Goal: Task Accomplishment & Management: Use online tool/utility

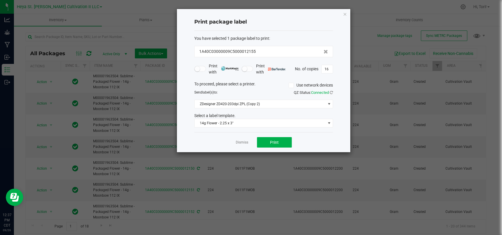
click at [347, 14] on div "Print package label You have selected 1 package label to print : 1A40C03000009C…" at bounding box center [263, 80] width 173 height 143
click at [245, 143] on link "Dismiss" at bounding box center [242, 142] width 12 height 5
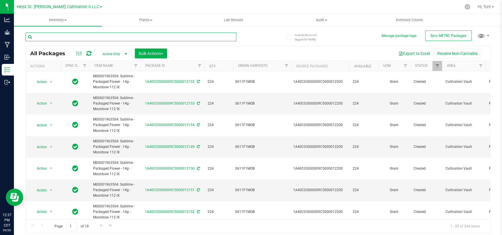
click at [92, 35] on input "text" at bounding box center [131, 36] width 211 height 9
type input "12200"
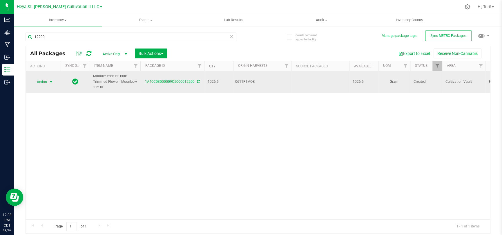
click at [45, 83] on span "Action" at bounding box center [40, 82] width 16 height 8
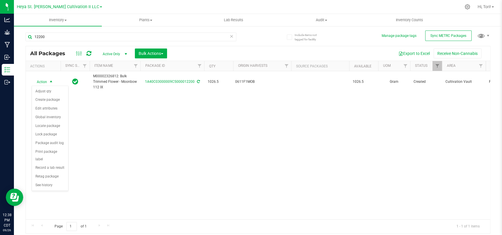
click at [131, 146] on div "Action Action Adjust qty Create package Edit attributes Global inventory Locate…" at bounding box center [258, 145] width 464 height 148
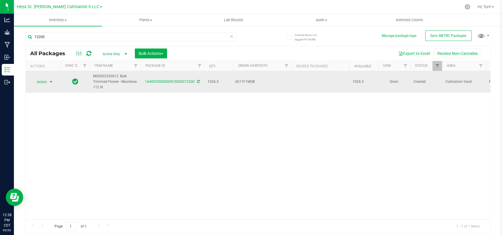
click at [39, 80] on span "Action" at bounding box center [40, 82] width 16 height 8
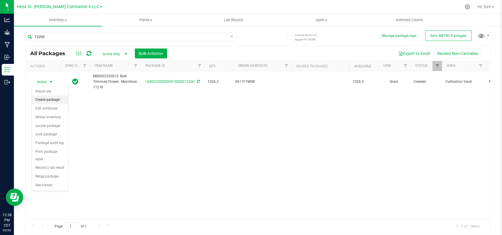
click at [50, 102] on li "Create package" at bounding box center [50, 99] width 36 height 9
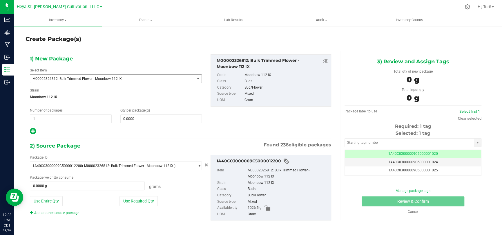
click at [145, 79] on span "M00002326812: Bulk Trimmed Flower - Moonbow 112 IX" at bounding box center [108, 79] width 153 height 4
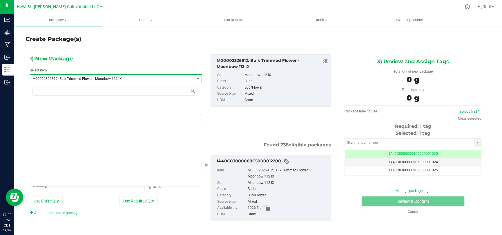
scroll to position [6852, 0]
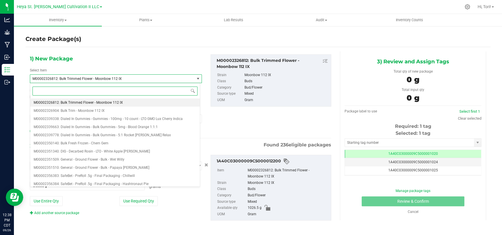
paste input "M00001963504"
type input "M00001963504"
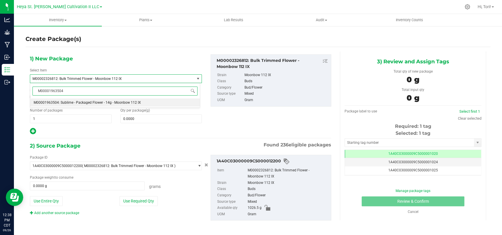
click at [144, 103] on li "M00001963504: Sublime - Packaged Flower - 14g - Moonbow 112 IX" at bounding box center [115, 102] width 170 height 8
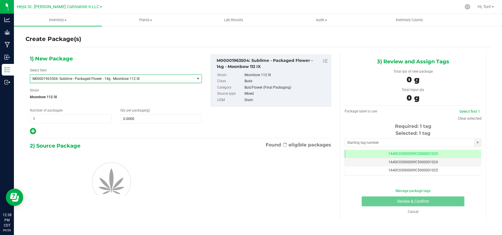
type input "0.0000"
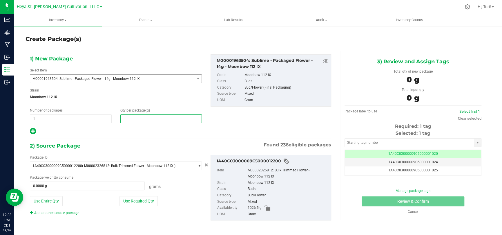
click at [145, 120] on span at bounding box center [161, 118] width 82 height 9
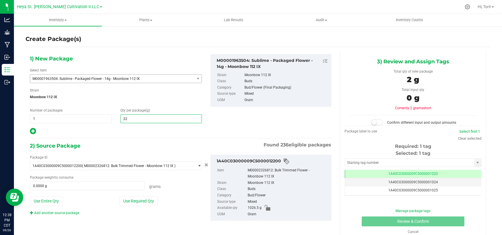
type input "224"
type input "224.0000"
click at [141, 125] on div "1) New Package Select Item M00001963504: Sublime - Packaged Flower - 14g - Moon…" at bounding box center [116, 94] width 181 height 81
click at [145, 153] on button "Use Required Qty" at bounding box center [138, 201] width 38 height 10
type input "224.0000 g"
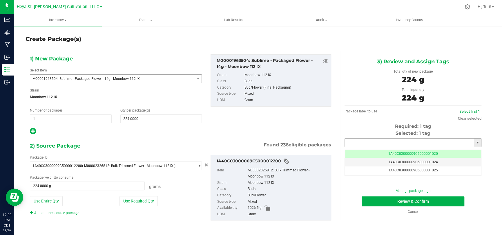
click at [357, 139] on input "text" at bounding box center [409, 142] width 129 height 8
click at [357, 140] on input "text" at bounding box center [409, 142] width 129 height 8
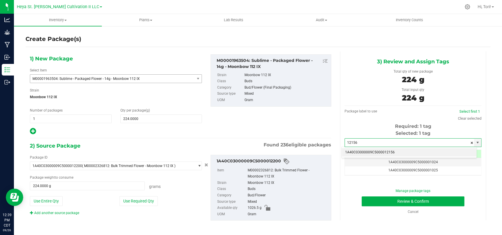
click at [357, 150] on li "1A40C03000009C5000012156" at bounding box center [409, 152] width 135 height 9
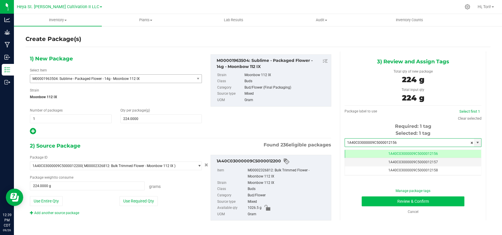
type input "1A40C03000009C5000012156"
click at [357, 153] on button "Review & Confirm" at bounding box center [413, 201] width 103 height 10
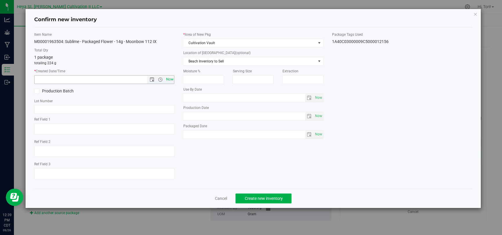
click at [167, 78] on span "Now" at bounding box center [170, 79] width 10 height 8
type input "[DATE] 12:39 PM"
click at [259, 153] on span "Create new inventory" at bounding box center [263, 198] width 38 height 5
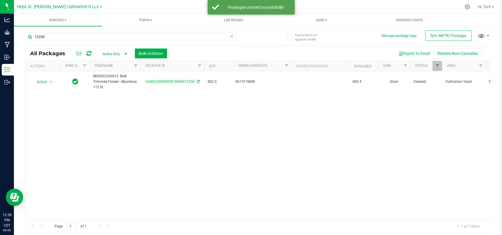
click at [232, 36] on icon at bounding box center [232, 35] width 4 height 7
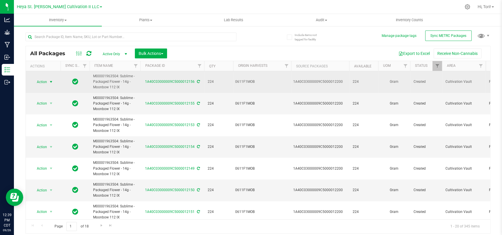
click at [47, 81] on span "Action" at bounding box center [40, 82] width 16 height 8
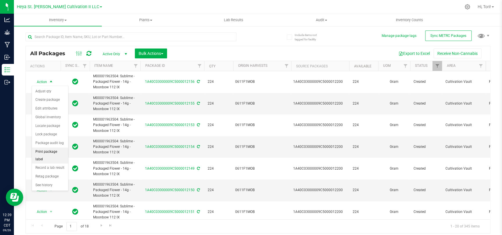
click at [47, 151] on li "Print package label" at bounding box center [50, 155] width 36 height 16
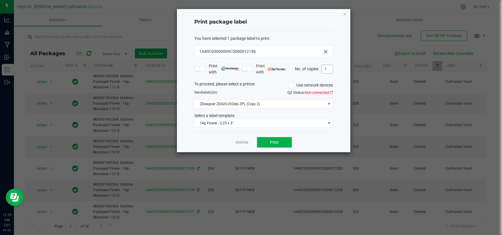
click at [331, 70] on input "1" at bounding box center [327, 69] width 11 height 8
type input "16"
click at [284, 138] on button "Print" at bounding box center [274, 142] width 35 height 10
click at [345, 12] on icon "button" at bounding box center [345, 13] width 4 height 7
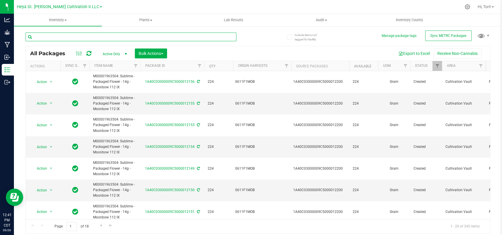
click at [128, 38] on input "text" at bounding box center [131, 36] width 211 height 9
type input "12200"
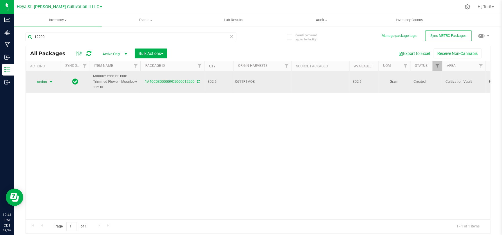
click at [41, 81] on span "Action" at bounding box center [40, 82] width 16 height 8
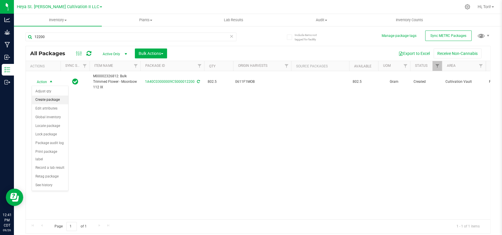
click at [53, 101] on li "Create package" at bounding box center [50, 99] width 36 height 9
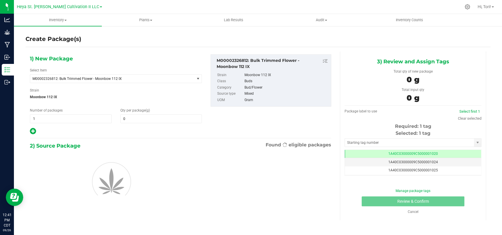
type input "0.0000"
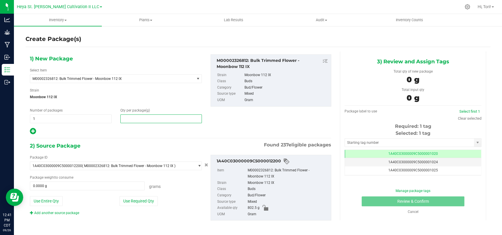
click at [160, 119] on span at bounding box center [161, 118] width 82 height 9
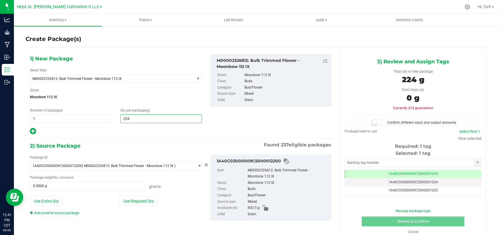
type input "224"
type input "224.0000"
click at [142, 91] on div "Strain Moonbow 112 IX" at bounding box center [116, 95] width 172 height 15
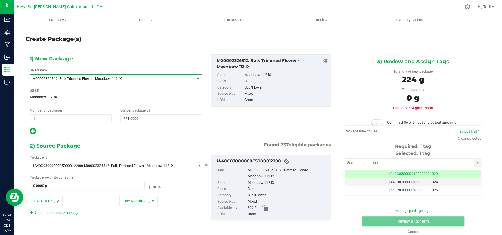
click at [144, 79] on span "M00002326812: Bulk Trimmed Flower - Moonbow 112 IX" at bounding box center [108, 79] width 153 height 4
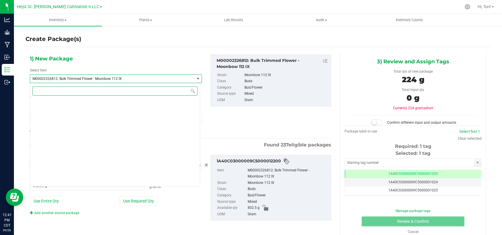
scroll to position [6852, 0]
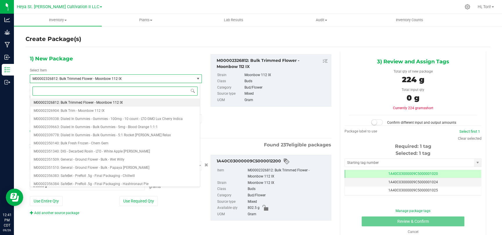
click at [138, 92] on input at bounding box center [114, 90] width 165 height 9
paste input "M00001963504"
type input "M00001963504"
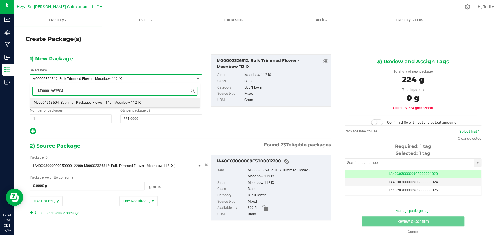
click at [142, 102] on li "M00001963504: Sublime - Packaged Flower - 14g - Moonbow 112 IX" at bounding box center [115, 102] width 170 height 8
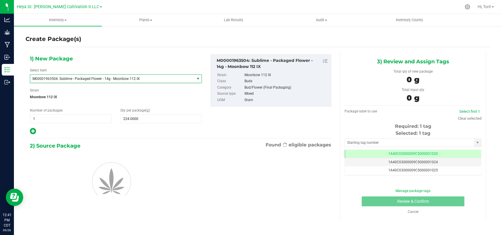
type input "0.0000"
type input "0"
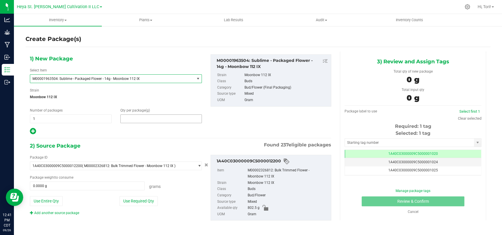
click at [142, 116] on span at bounding box center [161, 118] width 82 height 9
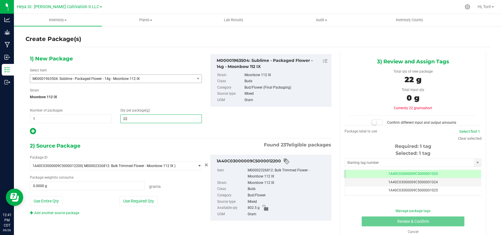
type input "224"
type input "224.0000"
click at [161, 95] on span "Moonbow 112 IX" at bounding box center [116, 96] width 172 height 9
click at [144, 153] on button "Use Required Qty" at bounding box center [138, 201] width 38 height 10
type input "224.0000 g"
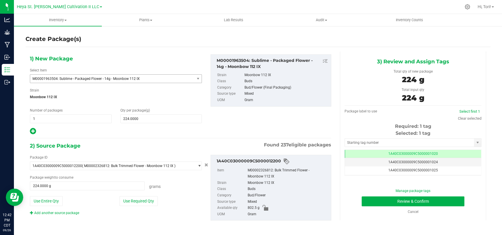
click at [357, 136] on div "Selected: 1 tag" at bounding box center [412, 133] width 137 height 7
click at [357, 144] on input "text" at bounding box center [409, 142] width 129 height 8
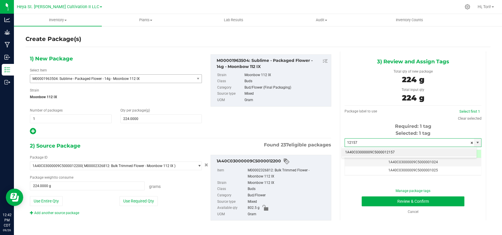
click at [357, 151] on li "1A40C03000009C5000012157" at bounding box center [409, 152] width 135 height 9
type input "1A40C03000009C5000012157"
click at [357, 153] on span "1A40C03000009C5000012157" at bounding box center [413, 153] width 50 height 4
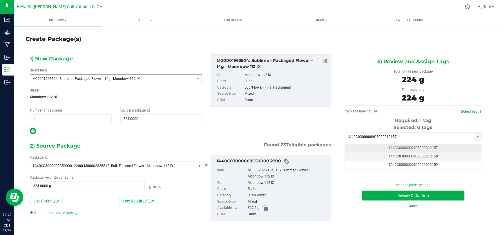
click at [357, 150] on td "1A40C03000009C5000012157" at bounding box center [413, 148] width 136 height 8
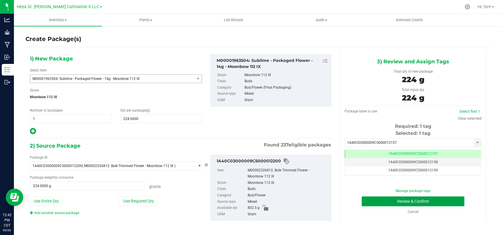
click at [357, 153] on button "Review & Confirm" at bounding box center [413, 201] width 103 height 10
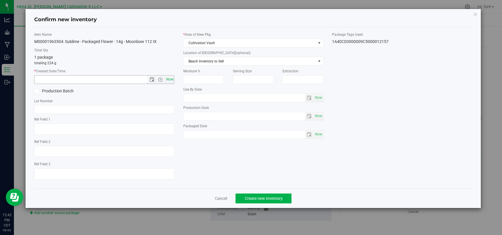
click at [166, 81] on span "Now" at bounding box center [170, 79] width 10 height 8
type input "[DATE] 12:42 PM"
click at [258, 153] on span "Create new inventory" at bounding box center [263, 198] width 38 height 5
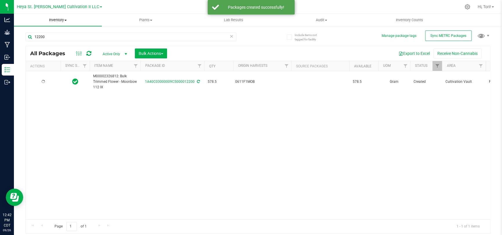
click at [79, 19] on span "Inventory" at bounding box center [58, 19] width 88 height 5
click at [231, 37] on icon at bounding box center [232, 35] width 4 height 7
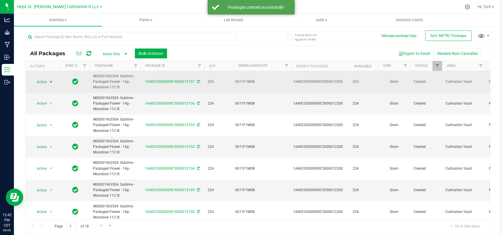
click at [50, 83] on span "select" at bounding box center [51, 81] width 5 height 5
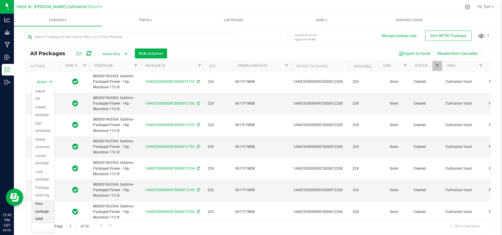
click at [45, 153] on li "Print package label" at bounding box center [43, 210] width 23 height 23
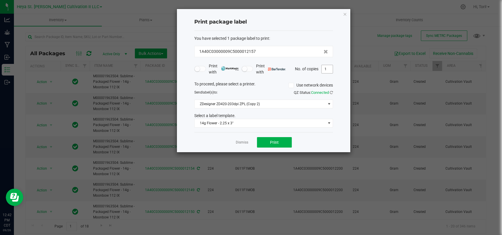
click at [328, 70] on input "1" at bounding box center [327, 69] width 11 height 8
type input "16"
click at [316, 147] on div "Dismiss Print" at bounding box center [263, 142] width 139 height 20
click at [287, 141] on button "Print" at bounding box center [274, 142] width 35 height 10
click at [347, 12] on div "Print package label You have selected 1 package label to print : 1A40C03000009C…" at bounding box center [263, 80] width 173 height 143
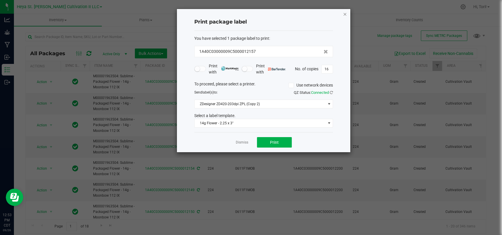
click at [345, 12] on icon "button" at bounding box center [345, 13] width 4 height 7
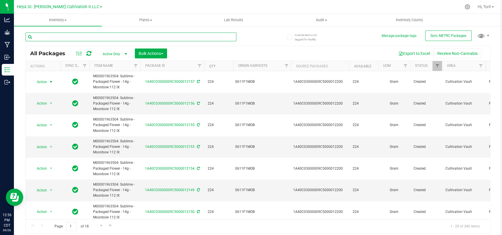
click at [97, 35] on input "text" at bounding box center [131, 36] width 211 height 9
type input "12199"
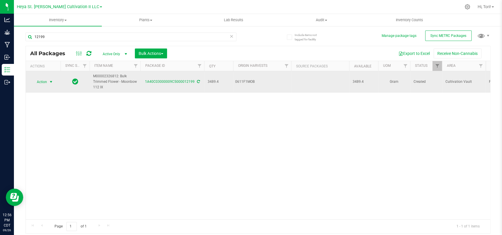
click at [50, 83] on span "select" at bounding box center [51, 81] width 5 height 5
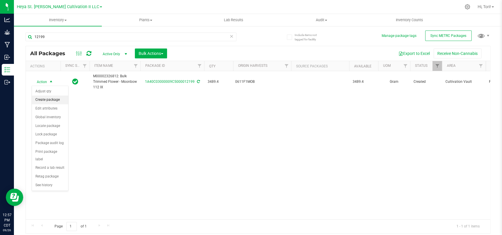
click at [49, 101] on li "Create package" at bounding box center [50, 99] width 36 height 9
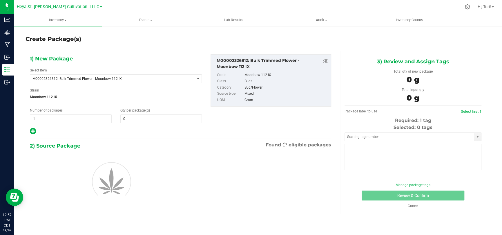
type input "0.0000"
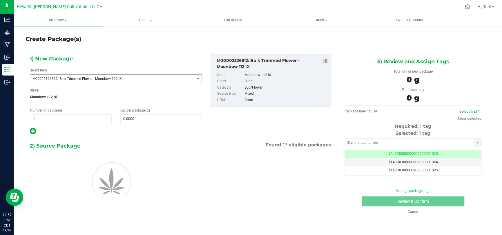
click at [132, 78] on span "M00002326812: Bulk Trimmed Flower - Moonbow 112 IX" at bounding box center [108, 79] width 153 height 4
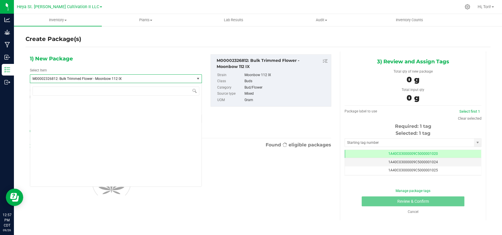
scroll to position [6852, 0]
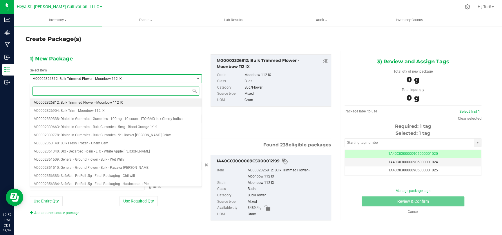
type input "0.0000 g"
paste input "M00001963604"
type input "M00001963604"
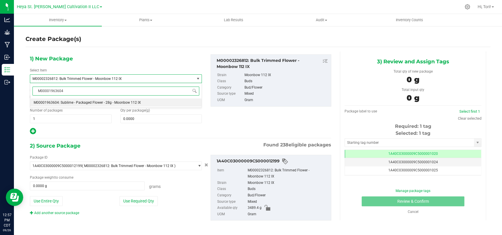
click at [112, 103] on span "M00001963604: Sublime - Packaged Flower - 28g - Moonbow 112 IX" at bounding box center [87, 102] width 107 height 4
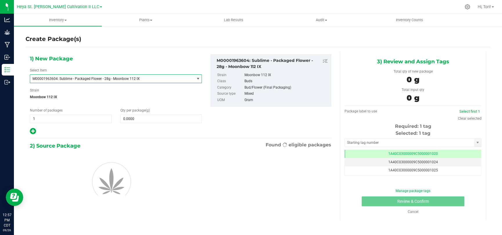
type input "0.0000"
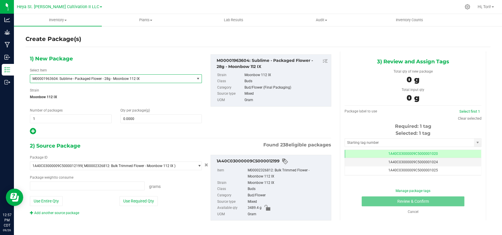
type input "0.0000 g"
click at [89, 115] on span "1 1" at bounding box center [71, 118] width 82 height 9
type input "16"
click at [82, 99] on span "Moonbow 112 IX" at bounding box center [116, 96] width 172 height 9
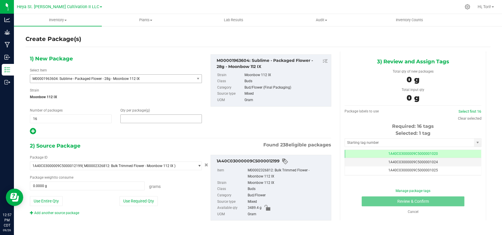
click at [130, 121] on span at bounding box center [161, 118] width 82 height 9
click at [0, 0] on input "text" at bounding box center [0, 0] width 0 height 0
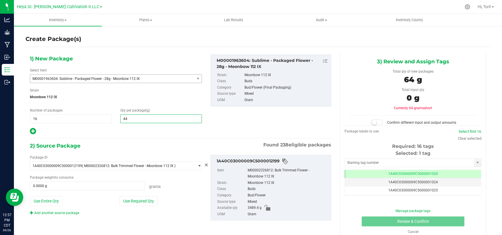
type input "448"
type input "448.0000"
click at [143, 139] on div "1) New Package Select Item M00001963604: Sublime - Packaged Flower - 28g - Moon…" at bounding box center [181, 141] width 310 height 181
click at [54, 122] on span "16 16" at bounding box center [71, 118] width 82 height 9
type input "1"
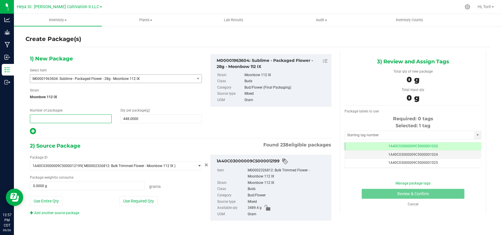
type input "4"
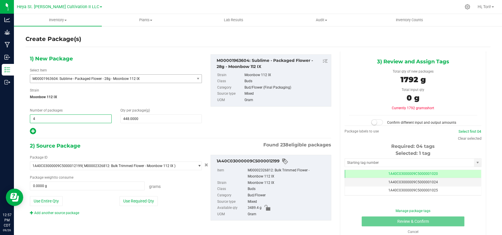
type input "4"
click at [71, 129] on div at bounding box center [116, 131] width 172 height 8
click at [185, 153] on div "Package weight to consume 0.0000 g 0 Grams" at bounding box center [116, 182] width 172 height 15
click at [156, 153] on button "Use Required Qty" at bounding box center [138, 201] width 38 height 10
type input "1792.0000 g"
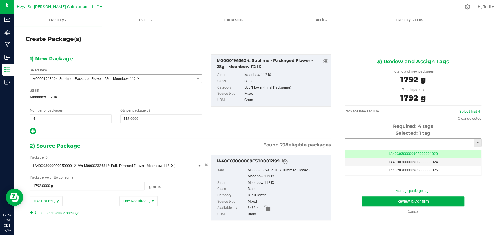
click at [357, 142] on input "text" at bounding box center [409, 142] width 129 height 8
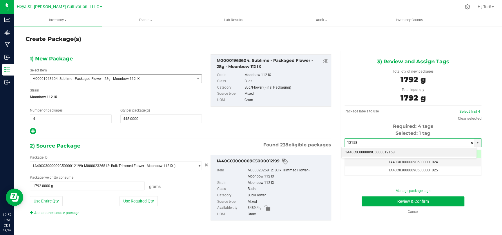
click at [357, 149] on li "1A40C03000009C5000012158" at bounding box center [409, 152] width 135 height 9
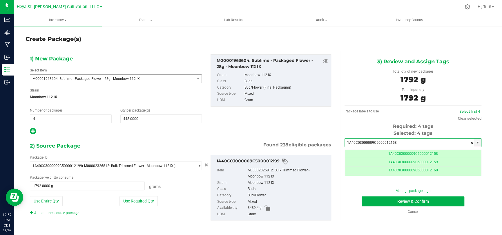
scroll to position [0, 0]
type input "1A40C03000009C5000012158"
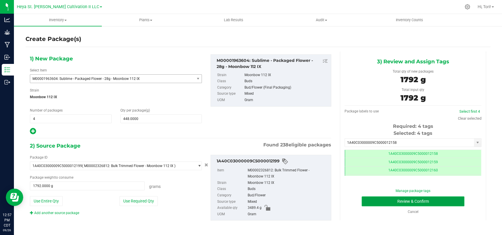
click at [357, 153] on button "Review & Confirm" at bounding box center [413, 201] width 103 height 10
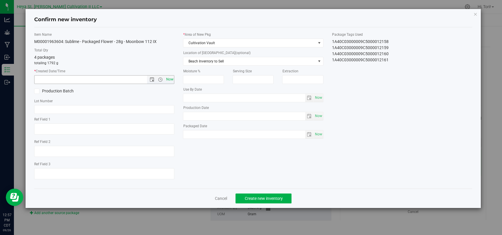
click at [168, 78] on span "Now" at bounding box center [170, 79] width 10 height 8
type input "[DATE] 12:57 PM"
click at [279, 153] on span "Create new inventory" at bounding box center [263, 198] width 38 height 5
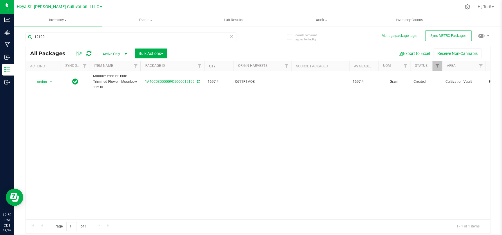
click at [232, 38] on icon at bounding box center [232, 35] width 4 height 7
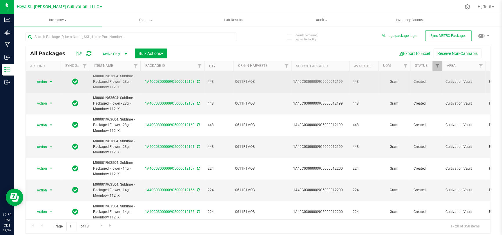
click at [48, 81] on span "select" at bounding box center [51, 82] width 7 height 8
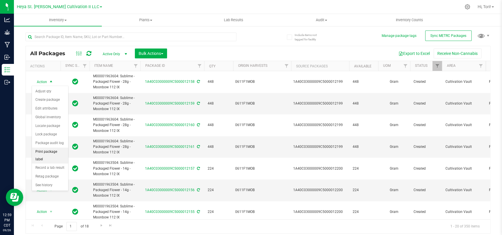
click at [50, 153] on li "Print package label" at bounding box center [50, 155] width 36 height 16
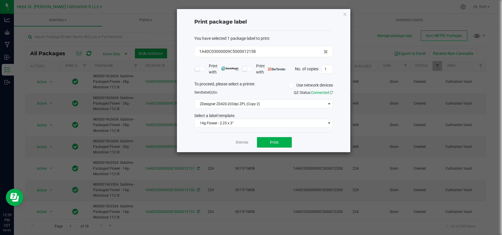
click at [300, 117] on div "Select a label template." at bounding box center [263, 115] width 147 height 6
click at [300, 120] on span "14g Flower - 2.25 x 3"" at bounding box center [260, 123] width 131 height 8
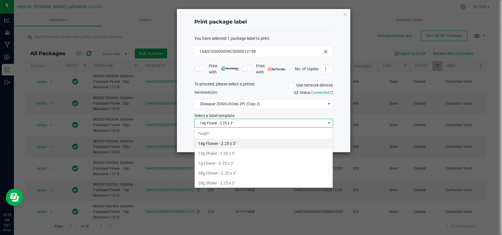
scroll to position [8, 139]
click at [266, 153] on li "28g Flower - 2.25 x 3"" at bounding box center [264, 173] width 138 height 10
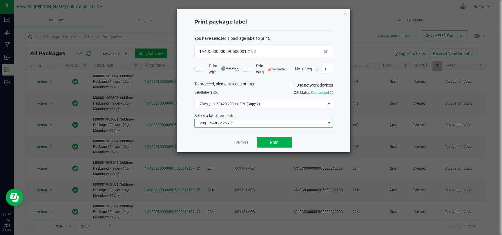
click at [293, 144] on div "Dismiss Print" at bounding box center [263, 142] width 139 height 20
click at [288, 142] on button "Print" at bounding box center [274, 142] width 35 height 10
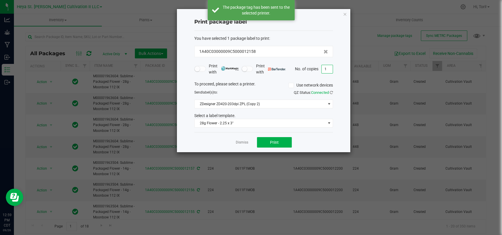
click at [329, 70] on input "1" at bounding box center [327, 69] width 11 height 8
type input "15"
click at [336, 81] on div "To proceed, please select a printer. Use network devices" at bounding box center [263, 85] width 147 height 9
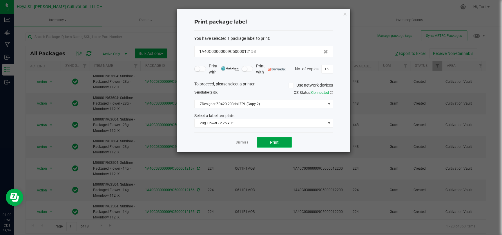
click at [285, 141] on button "Print" at bounding box center [274, 142] width 35 height 10
click at [346, 12] on icon "button" at bounding box center [345, 13] width 4 height 7
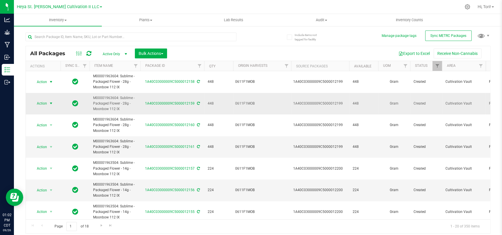
click at [42, 101] on span "Action" at bounding box center [40, 103] width 16 height 8
click at [50, 153] on li "Print package label" at bounding box center [50, 177] width 36 height 16
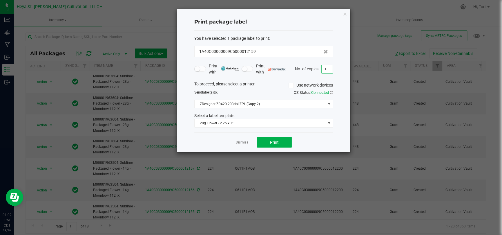
click at [329, 66] on input "1" at bounding box center [327, 69] width 11 height 8
type input "16"
click at [276, 142] on span "Print" at bounding box center [274, 142] width 9 height 5
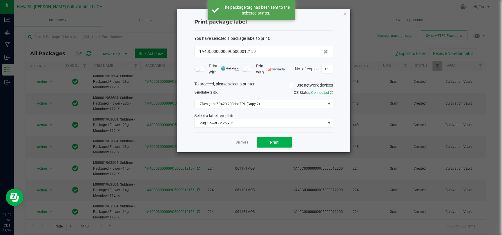
click at [346, 13] on icon "button" at bounding box center [345, 13] width 4 height 7
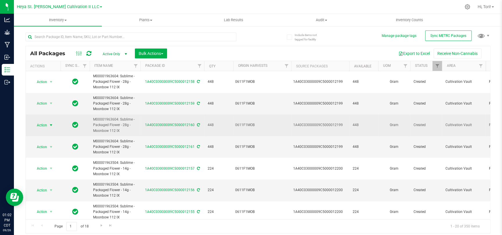
click at [50, 123] on span "select" at bounding box center [51, 125] width 5 height 5
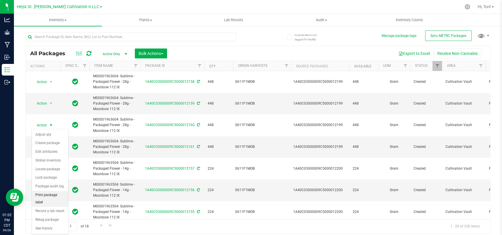
click at [50, 153] on li "Print package label" at bounding box center [50, 198] width 36 height 16
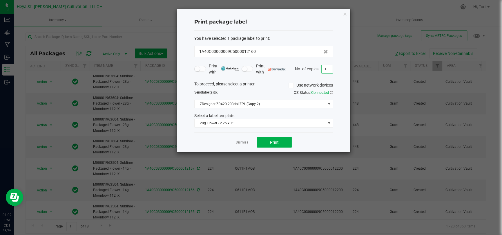
click at [331, 68] on input "1" at bounding box center [327, 69] width 11 height 8
type input "16"
click at [265, 144] on button "Print" at bounding box center [274, 142] width 35 height 10
click at [242, 144] on link "Dismiss" at bounding box center [242, 142] width 12 height 5
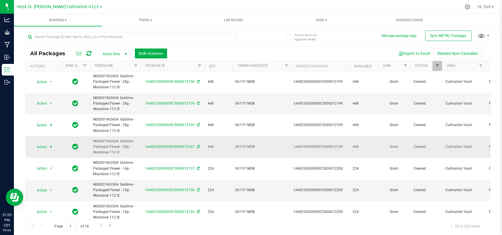
click at [46, 147] on span "Action" at bounding box center [40, 147] width 16 height 8
click at [47, 110] on li "Print package label" at bounding box center [50, 108] width 36 height 16
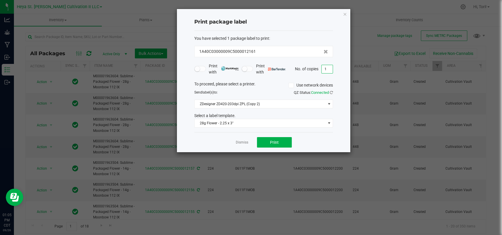
click at [328, 65] on input "1" at bounding box center [327, 69] width 11 height 8
type input "6"
type input "16"
click at [284, 144] on button "Print" at bounding box center [274, 142] width 35 height 10
click at [240, 143] on link "Dismiss" at bounding box center [242, 142] width 12 height 5
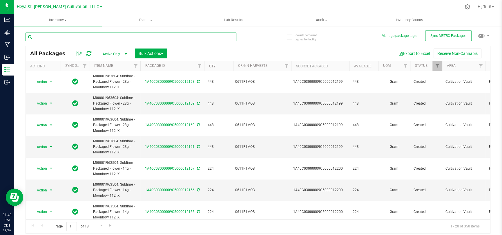
click at [232, 34] on input "text" at bounding box center [131, 36] width 211 height 9
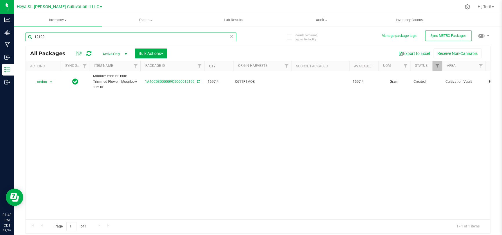
type input "12199"
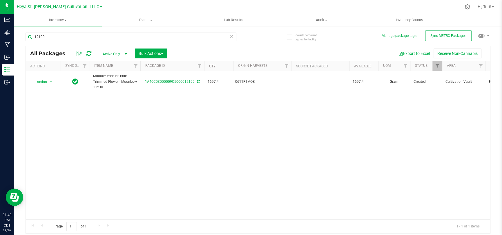
click at [231, 35] on icon at bounding box center [232, 35] width 4 height 7
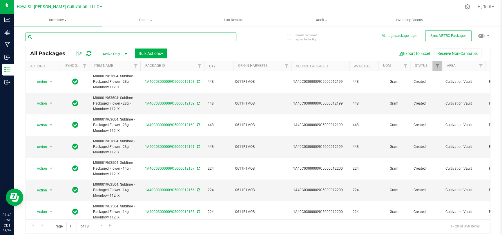
click at [196, 35] on input "text" at bounding box center [131, 36] width 211 height 9
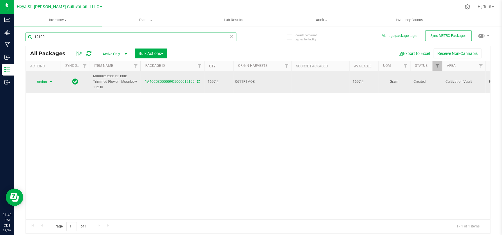
type input "12199"
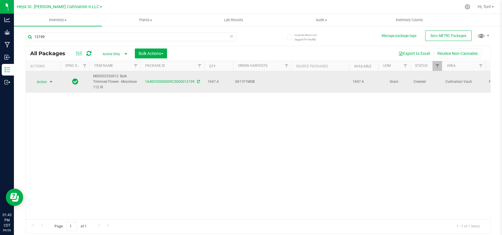
click at [39, 82] on span "Action" at bounding box center [40, 82] width 16 height 8
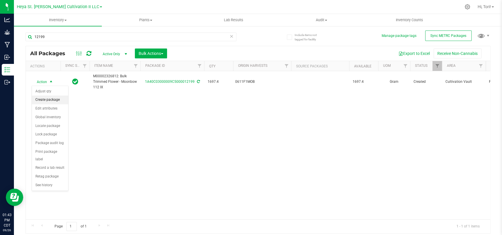
click at [52, 99] on li "Create package" at bounding box center [50, 99] width 36 height 9
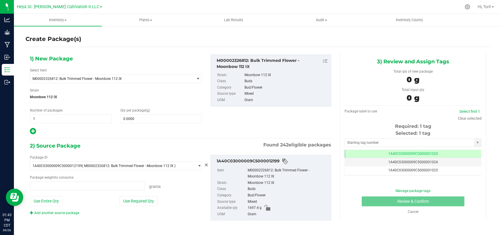
type input "0.0000 g"
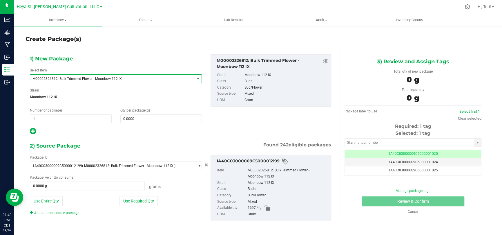
click at [168, 75] on span "M00002326812: Bulk Trimmed Flower - Moonbow 112 IX" at bounding box center [112, 79] width 164 height 8
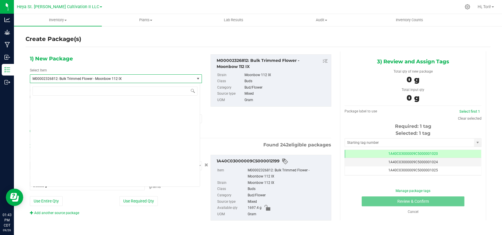
scroll to position [6852, 0]
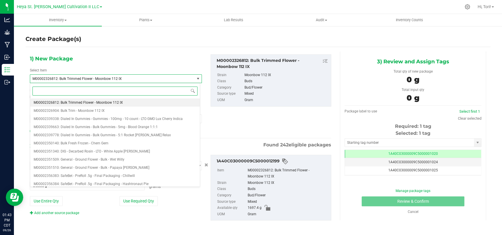
click at [144, 90] on input at bounding box center [114, 90] width 165 height 9
paste input "M00001963604"
type input "M00001963604"
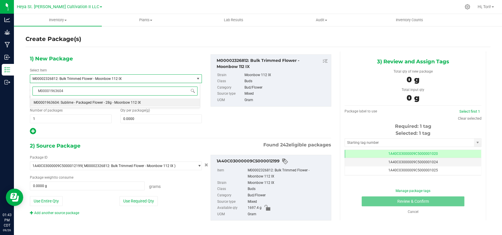
click at [144, 101] on li "M00001963604: Sublime - Packaged Flower - 28g - Moonbow 112 IX" at bounding box center [115, 102] width 170 height 8
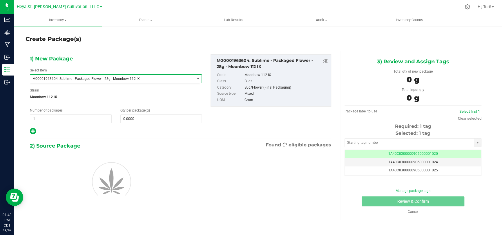
type input "0.0000"
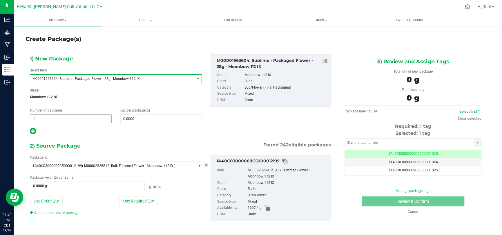
click at [88, 115] on span "1 1" at bounding box center [71, 118] width 82 height 9
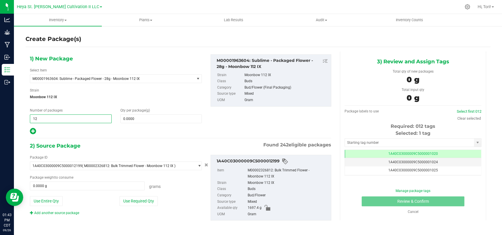
type input "1"
type input "2"
click at [158, 131] on div at bounding box center [116, 131] width 172 height 8
type input "2"
click at [153, 117] on span at bounding box center [161, 118] width 82 height 9
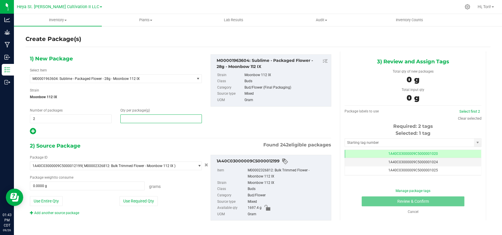
click at [151, 115] on input "text" at bounding box center [161, 119] width 81 height 8
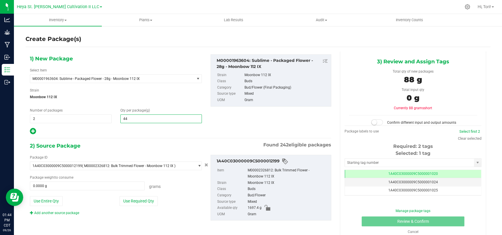
type input "448"
type input "448.0000"
click at [132, 124] on div "1) New Package Select Item M00001963604: Sublime - Packaged Flower - 28g - Moon…" at bounding box center [116, 94] width 181 height 81
click at [126, 153] on button "Use Required Qty" at bounding box center [138, 201] width 38 height 10
type input "896.0000 g"
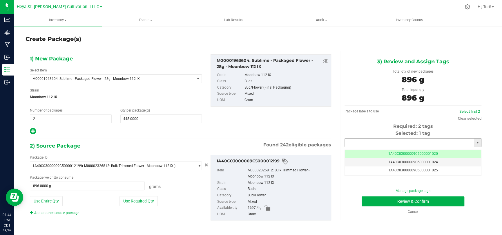
click at [357, 141] on input "text" at bounding box center [409, 142] width 129 height 8
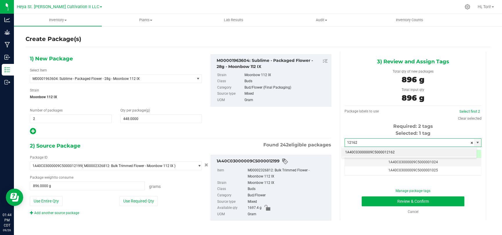
click at [357, 150] on li "1A40C03000009C5000012162" at bounding box center [409, 152] width 135 height 9
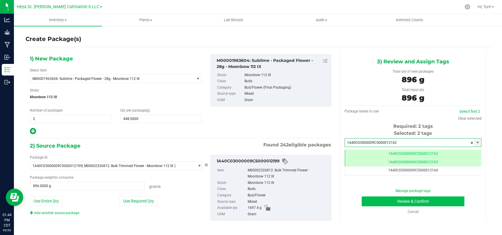
type input "1A40C03000009C5000012162"
click at [357, 153] on button "Review & Confirm" at bounding box center [413, 201] width 103 height 10
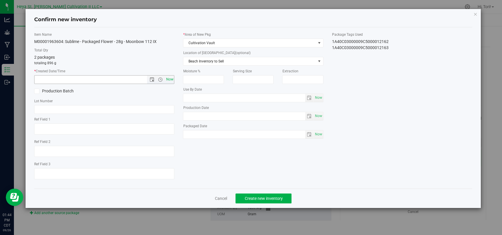
click at [171, 81] on span "Now" at bounding box center [170, 79] width 10 height 8
type input "[DATE] 1:44 PM"
click at [266, 153] on span "Create new inventory" at bounding box center [263, 198] width 38 height 5
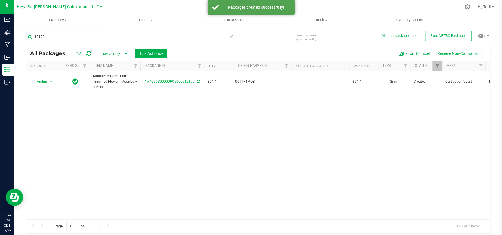
click at [232, 35] on icon at bounding box center [232, 35] width 4 height 7
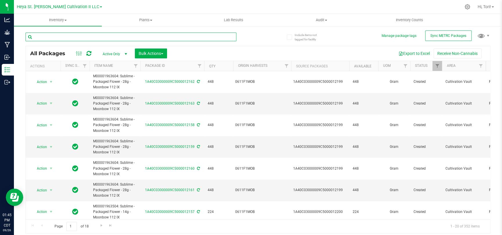
click at [179, 36] on input "text" at bounding box center [131, 36] width 211 height 9
type input "1"
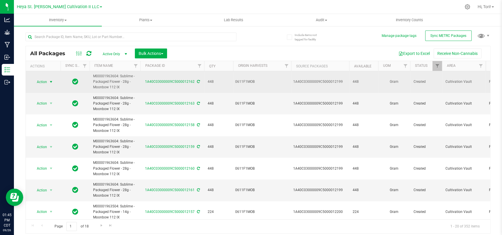
click at [50, 79] on span "select" at bounding box center [51, 81] width 5 height 5
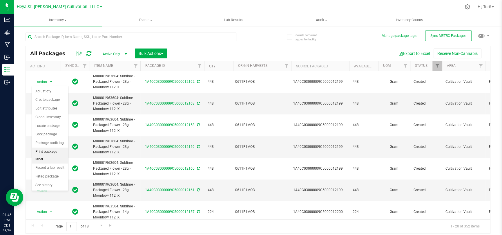
click at [47, 153] on li "Print package label" at bounding box center [50, 155] width 36 height 16
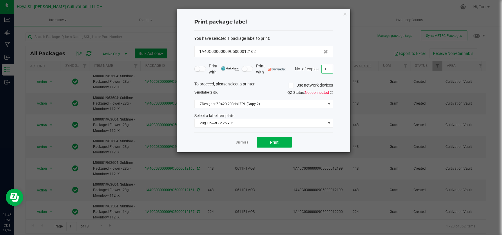
click at [329, 67] on input "1" at bounding box center [327, 69] width 11 height 8
type input "16"
click at [334, 75] on div "Print package label You have selected 1 package label to print : 1A40C03000009C…" at bounding box center [263, 80] width 173 height 143
click at [281, 142] on button "Print" at bounding box center [274, 142] width 35 height 10
click at [343, 12] on icon "button" at bounding box center [345, 13] width 4 height 7
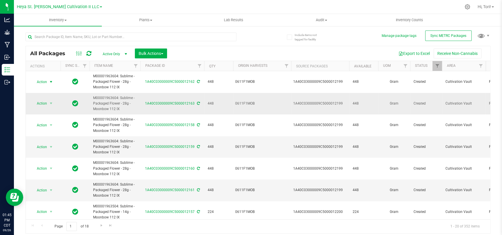
click at [35, 106] on span "Action" at bounding box center [40, 103] width 16 height 8
click at [50, 153] on li "Print package label" at bounding box center [50, 177] width 36 height 16
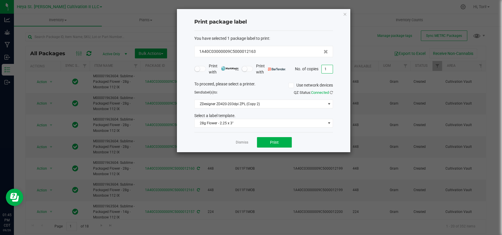
click at [327, 68] on input "1" at bounding box center [327, 69] width 11 height 8
type input "16"
click at [345, 75] on div "Print package label You have selected 1 package label to print : 1A40C03000009C…" at bounding box center [263, 80] width 173 height 143
click at [270, 140] on span "Print" at bounding box center [274, 142] width 9 height 5
click at [344, 13] on icon "button" at bounding box center [345, 13] width 4 height 7
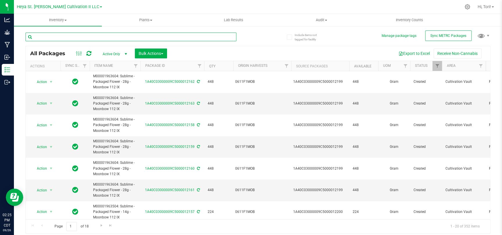
click at [172, 38] on input "text" at bounding box center [131, 36] width 211 height 9
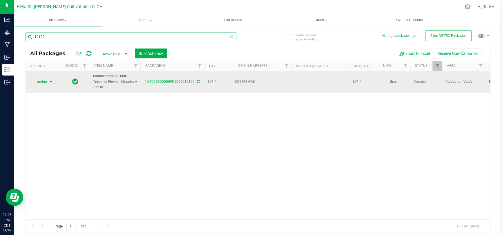
type input "12199"
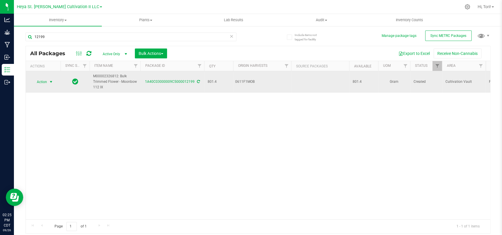
click at [39, 81] on span "Action" at bounding box center [40, 82] width 16 height 8
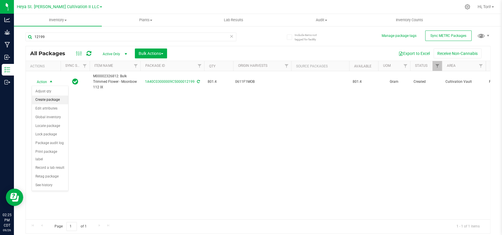
click at [55, 98] on li "Create package" at bounding box center [50, 99] width 36 height 9
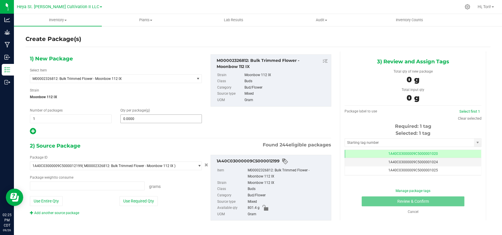
type input "0.0000 g"
click at [135, 78] on span "M00002326812: Bulk Trimmed Flower - Moonbow 112 IX" at bounding box center [108, 79] width 153 height 4
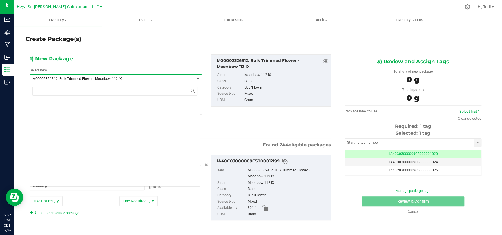
scroll to position [6852, 0]
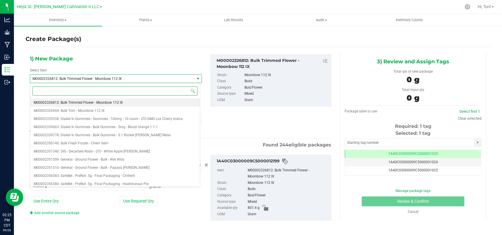
paste input "M00001963604"
type input "M00001963604"
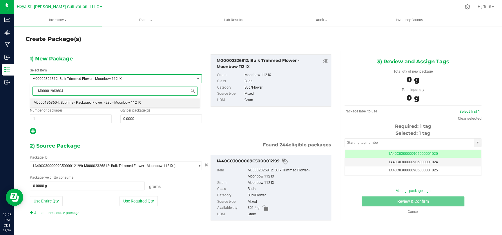
scroll to position [0, 0]
click at [132, 100] on li "M00001963604: Sublime - Packaged Flower - 28g - Moonbow 112 IX" at bounding box center [115, 102] width 170 height 8
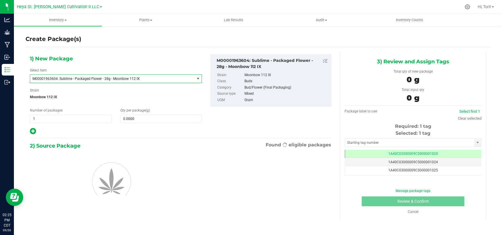
type input "0.0000"
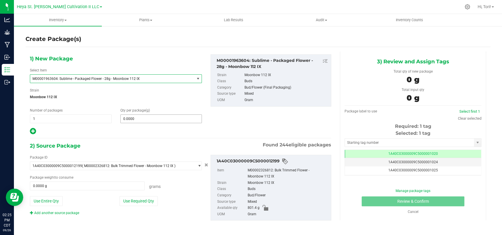
click at [137, 120] on span "0.0000 0" at bounding box center [161, 118] width 82 height 9
type input "0.0000"
type input "0"
click at [92, 120] on span "1 1" at bounding box center [71, 118] width 82 height 9
click at [124, 119] on span "0.0000 0" at bounding box center [161, 118] width 82 height 9
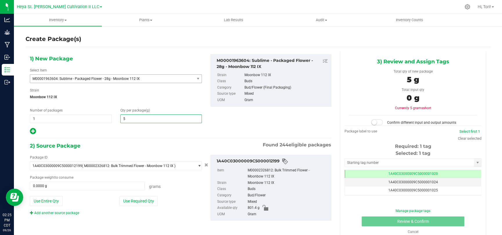
type input "56"
type input "56.0000"
click at [130, 132] on div at bounding box center [116, 131] width 172 height 8
click at [357, 153] on input "text" at bounding box center [409, 162] width 129 height 8
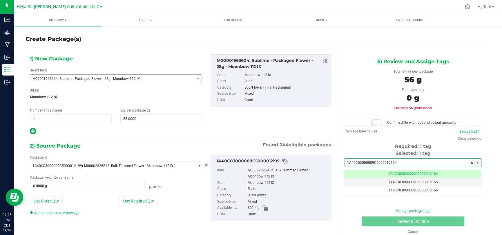
scroll to position [0, 0]
type input "1A40C03000009C5000012164"
click at [132, 153] on button "Use Required Qty" at bounding box center [138, 201] width 38 height 10
type input "56.0000 g"
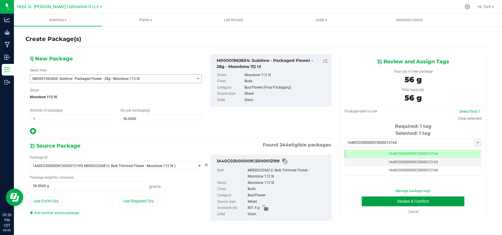
click at [357, 153] on button "Review & Confirm" at bounding box center [413, 201] width 103 height 10
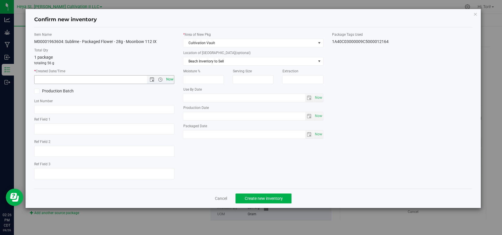
click at [171, 77] on span "Now" at bounding box center [170, 79] width 10 height 8
type input "[DATE] 2:26 PM"
click at [266, 153] on span "Create new inventory" at bounding box center [263, 198] width 38 height 5
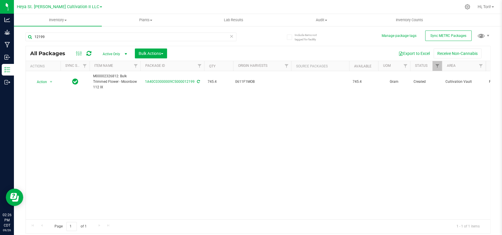
click at [232, 36] on icon at bounding box center [232, 35] width 4 height 7
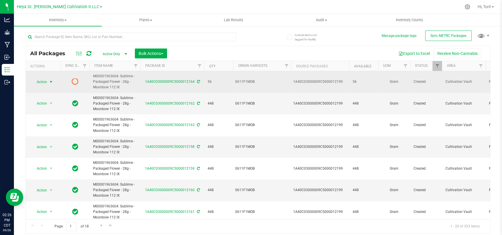
click at [51, 81] on span "select" at bounding box center [51, 81] width 5 height 5
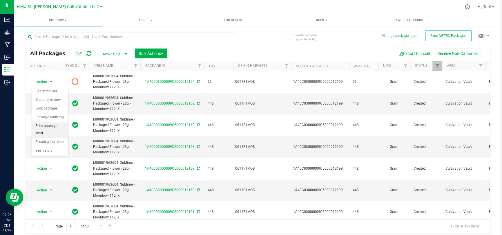
click at [58, 127] on li "Print package label" at bounding box center [50, 129] width 36 height 16
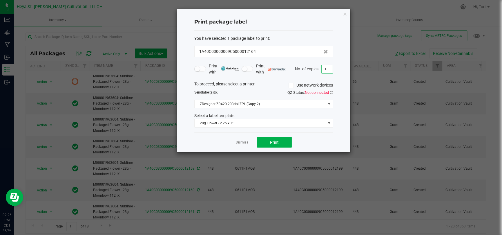
click at [327, 65] on input "1" at bounding box center [327, 69] width 11 height 8
type input "2"
click at [317, 138] on div "Dismiss Print" at bounding box center [263, 142] width 139 height 20
click at [290, 140] on button "Print" at bounding box center [274, 142] width 35 height 10
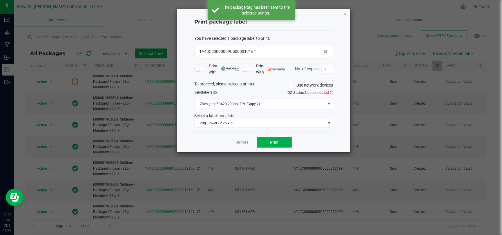
click at [344, 12] on icon "button" at bounding box center [345, 13] width 4 height 7
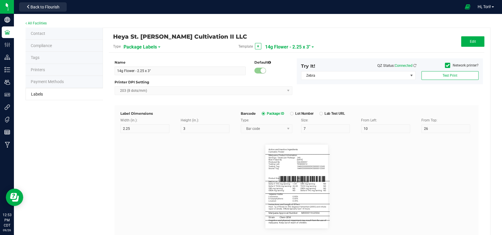
click at [308, 46] on div "Template + 14g Flower - 2.25 x 3"" at bounding box center [296, 46] width 125 height 10
click at [300, 48] on span "14g Flower - 2.25 x 3"" at bounding box center [287, 47] width 45 height 10
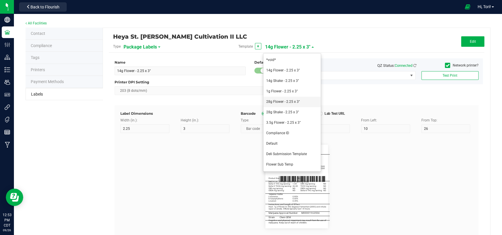
click at [288, 102] on span "28g Flower - 2.25 x 3"" at bounding box center [283, 101] width 34 height 4
type input "28g Flower - 2.25 x 3""
type input "Active and Inactive Ingredients"
type input "60"
type input "5.5"
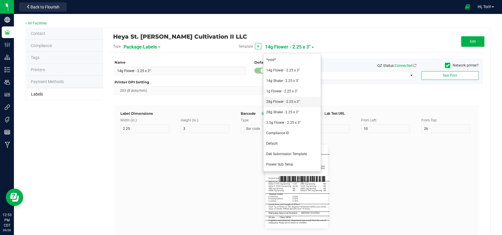
type input "3.25"
type input "Cannabis Flower"
type input "30"
type input "5.2"
type input "5.25"
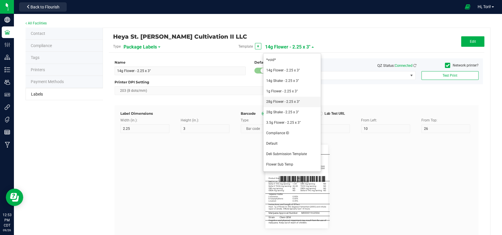
type input "____________________________________"
type input "10"
type input "0"
type input "5"
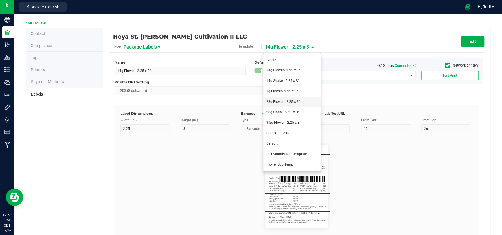
type input "Marijuana Product Information"
type input "60"
type input "5.5"
type input "3"
type input "8.25"
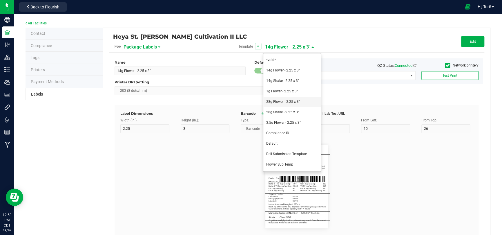
type input "Servings/Doses per Package:"
type input "26"
type input "5"
type input "10.25"
type input "280"
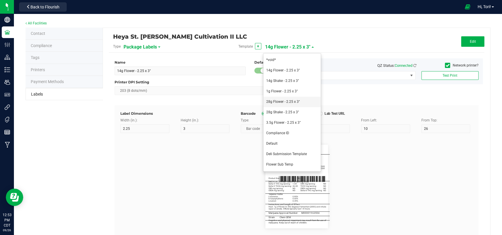
type input "Best If Used By:"
type input "12.25"
type input "09/09/2027"
type input "Produced By:"
type input "14.25"
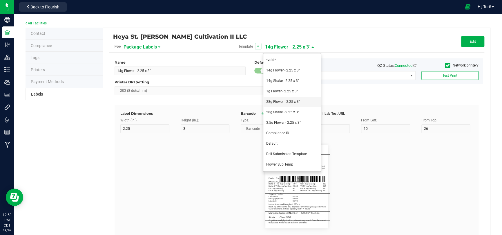
type input "CUL000057"
type input "Testing Lab:"
type input "16.25"
type input "TES000010"
type input "Testing Tag:"
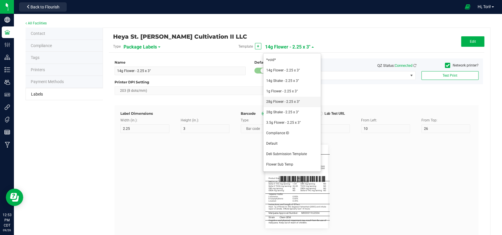
type input "18.25"
type input "1A40C03000009C5000012212"
type input "Source Tag:"
type input "20.25"
type input "1A40C03000009C5000012197"
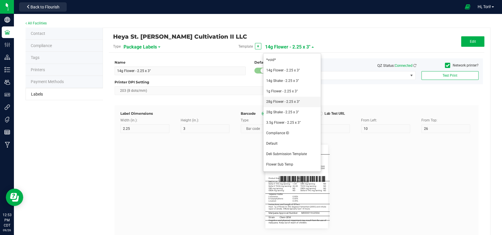
type input "Product Size"
type input "29.5"
type input "28g"
type input "____________________________________"
type input "10"
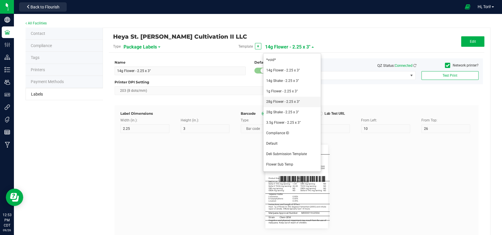
type input "10"
type input "0"
type input "Cannabinoid Profile per Serving/Dose"
type input "60"
type input "5.5"
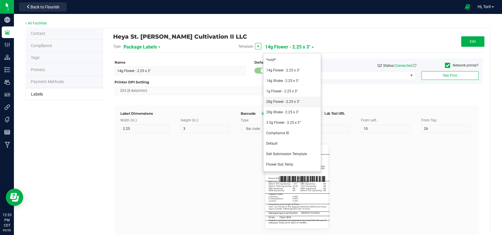
type input "3"
type input "32.5"
type input "Delta-9 THC mg/serving:"
type input "22"
type input "5"
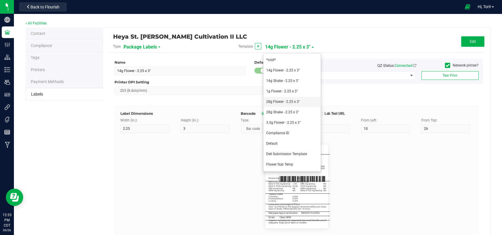
type input "34.5"
type input "ND"
type input "Delta-9 THCA mg/serving:"
type input "36.5"
type input "29.982"
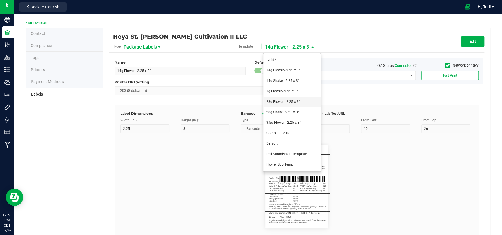
type input "CBD mg/serving:"
type input "38.5"
type input "ND"
type input "CBDA mg/serving:"
type input "40.5"
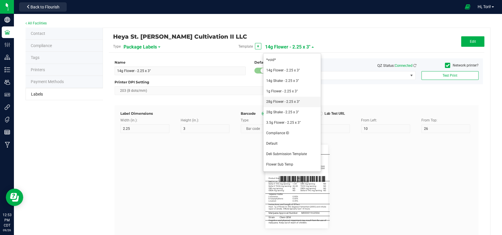
type input "CBN mg/serving:"
type input "21"
type input "32"
type input "34.5"
type input "THCV mg/serving:"
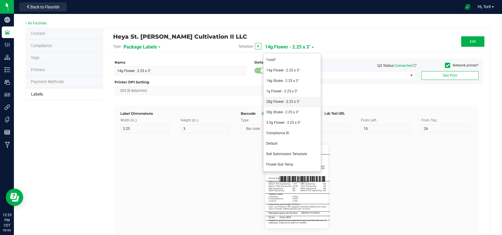
type input "36.5"
type input "CBDV mg/serving:"
type input "38.5"
type input "Delta-8 THC mg/serving:"
type input "40.5"
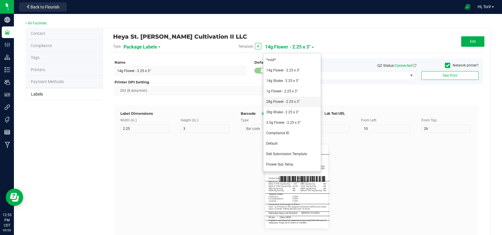
type input "____________________________________"
type input "10"
type input "0"
type input "40.75"
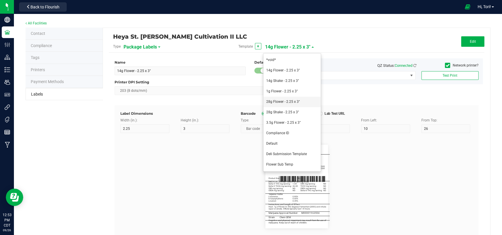
type input "Terpene Profile"
type input "30"
type input "5.5"
type input "3"
type input "44"
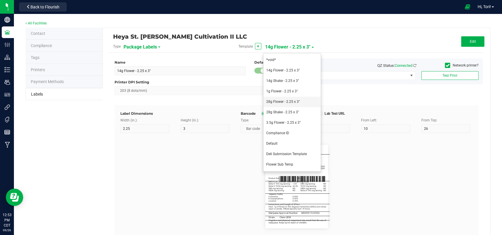
type input "b-Caryophyllene:"
type input "22"
type input "5"
type input "46"
type input "0.539%"
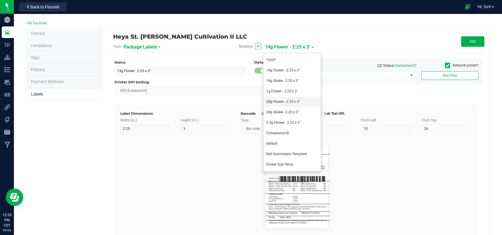
type input "48"
type input "0.294%"
type input "a-Humulene:"
type input "50"
type input "0.287%"
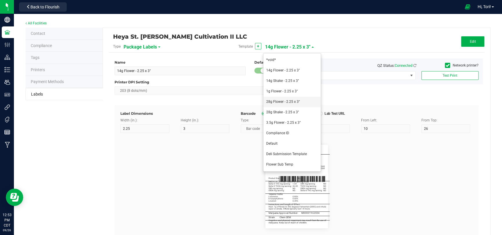
type input "____________________________________"
type input "10"
type input "0"
type input "50.25"
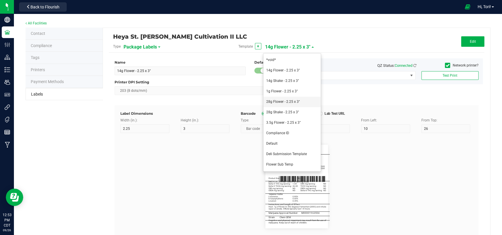
type input "Instructions and Length of Effect"
type input "60"
type input "5.5"
type input "3"
type input "53.25"
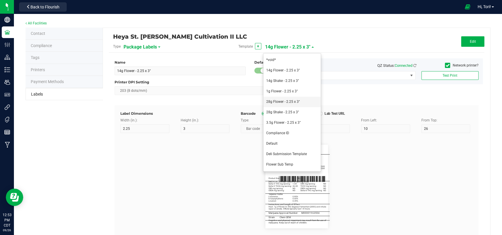
type input "Heat .1g of flower to 392 degrees Fahrenheit (200C) and inhale"
type input "5"
type input "55.25"
type input "vapor or smoke. Effects typically last 1-4 hours."
type input "57.25"
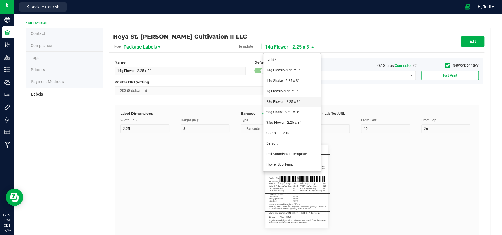
type input "____________________________________"
type input "10"
type input "0"
type input "Marijuana Approval Number:"
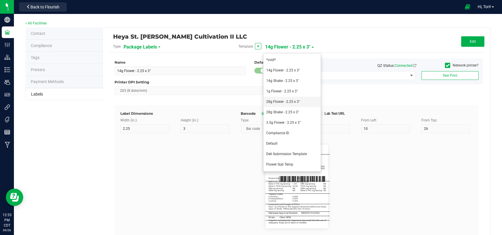
type input "30"
type input "6"
type input "3"
type input "60.75"
type input "M00001684873"
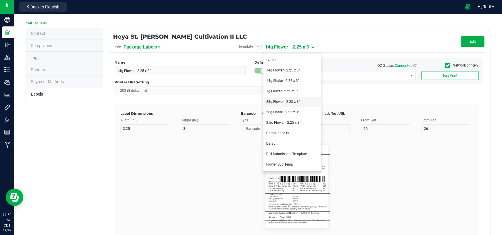
type input "____________________________________"
type input "10"
type input "0"
type input "61.25"
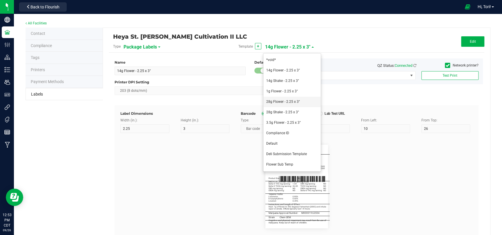
type input "____________________________________"
type input "65"
type input "Strain"
type input "6"
type input "3"
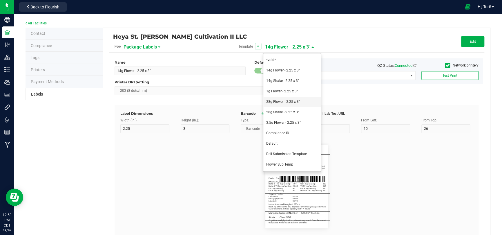
type input "64.75"
type input "Royal Slippers"
type input "69.76"
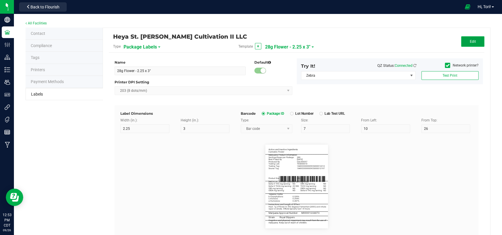
click at [357, 43] on button "Edit" at bounding box center [472, 41] width 23 height 10
click at [357, 99] on div "Name 28g Flower - 2.25 x 3" Default Printer DPI Setting 203 (8 dots/mm) Try It!…" at bounding box center [296, 81] width 373 height 47
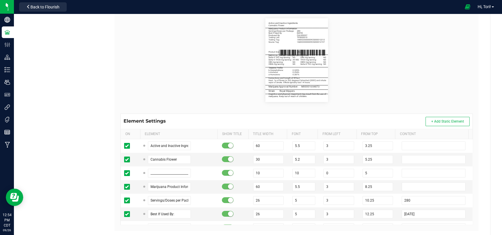
scroll to position [139, 0]
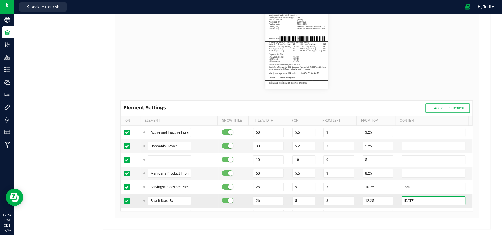
click at [357, 153] on input "09/09/2027" at bounding box center [434, 200] width 64 height 9
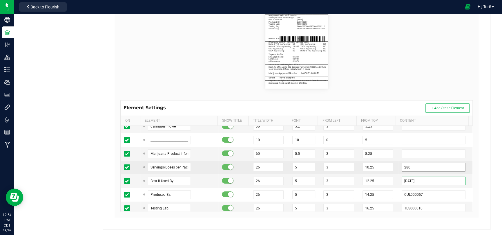
scroll to position [29, 0]
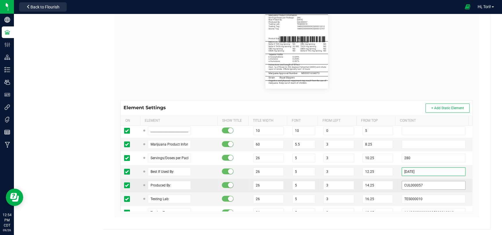
type input "09/17/2027"
click at [357, 153] on input "CUL000057" at bounding box center [434, 185] width 64 height 9
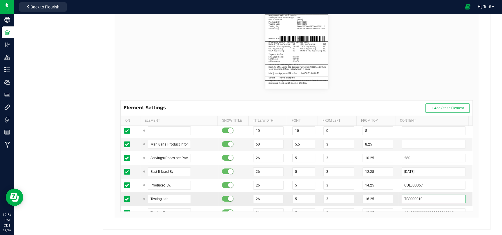
click at [357, 153] on input "TES000010" at bounding box center [434, 198] width 64 height 9
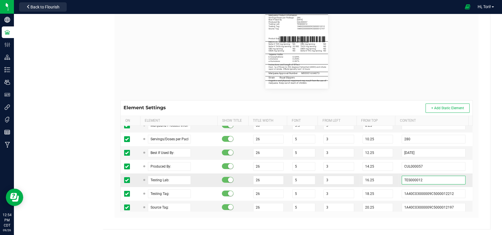
scroll to position [58, 0]
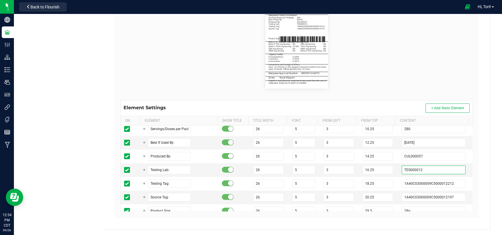
type input "TES000012"
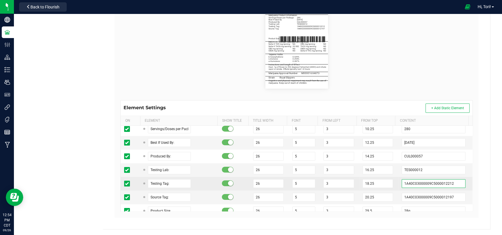
click at [357, 153] on input "1A40C03000009C5000012212" at bounding box center [434, 183] width 64 height 9
paste input "44"
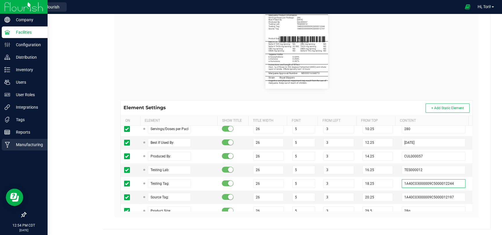
type input "1A40C03000009C5000012244"
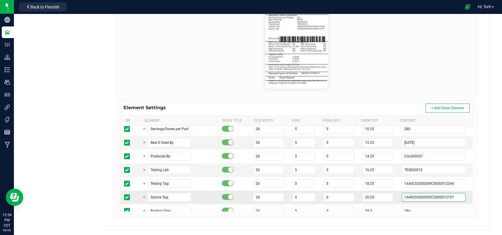
click at [357, 153] on input "1A40C03000009C5000012197" at bounding box center [434, 197] width 64 height 9
paste input "9"
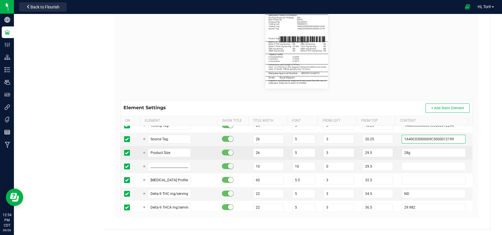
scroll to position [145, 0]
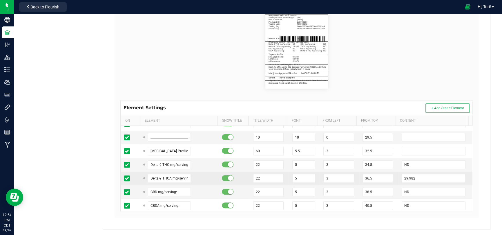
type input "1A40C03000009C5000012199"
click at [357, 153] on td "29.982" at bounding box center [435, 178] width 74 height 14
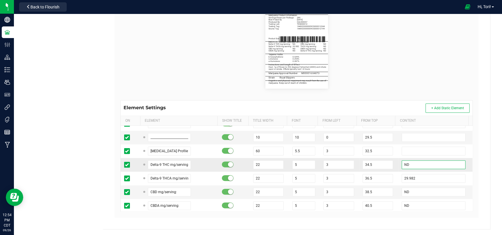
click at [357, 153] on input "ND" at bounding box center [434, 164] width 64 height 9
type input "N"
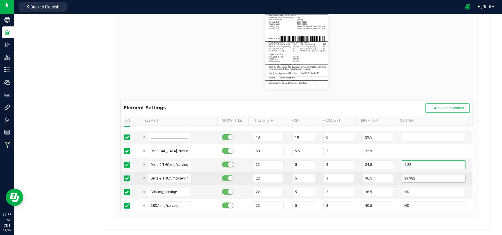
type input "1.22"
drag, startPoint x: 412, startPoint y: 176, endPoint x: 381, endPoint y: 176, distance: 30.7
click at [357, 153] on tr "Delta-9 THCA mg/serving: 22 5 3 36.5 29.982" at bounding box center [297, 178] width 352 height 14
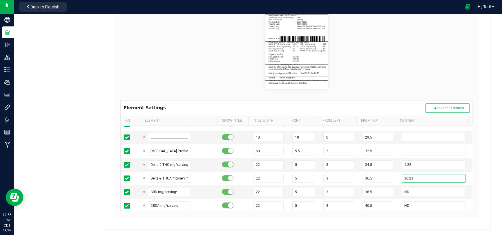
type input "30.23"
click at [357, 153] on div "Heya St. Ann Cultivation II LLC Type Package Labels Template 28g Flower - 2.25 …" at bounding box center [296, 58] width 387 height 340
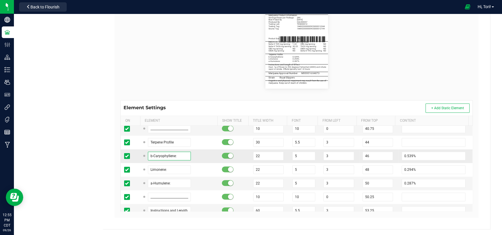
drag, startPoint x: 180, startPoint y: 154, endPoint x: 123, endPoint y: 153, distance: 57.1
click at [123, 153] on tr "b-Caryophyllene: 22 5 3 46 0.539%" at bounding box center [297, 156] width 352 height 14
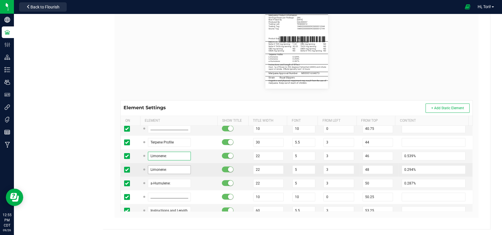
type input "Limonene:"
drag, startPoint x: 171, startPoint y: 170, endPoint x: 134, endPoint y: 168, distance: 37.4
click at [134, 153] on tr "Limonene: 22 5 3 48 0.294%" at bounding box center [297, 170] width 352 height 14
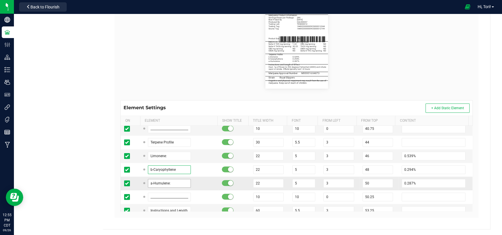
type input "b-Caryophyllene"
drag, startPoint x: 181, startPoint y: 184, endPoint x: 148, endPoint y: 184, distance: 33.9
click at [148, 153] on input "a-Humulene:" at bounding box center [169, 183] width 43 height 9
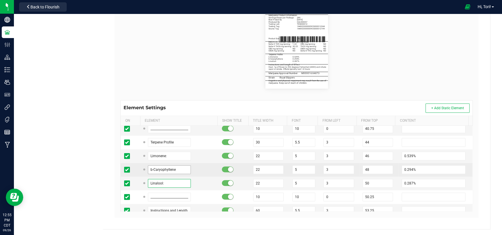
type input "Linalool:"
click at [179, 153] on input "b-Caryophyllene" at bounding box center [169, 169] width 43 height 9
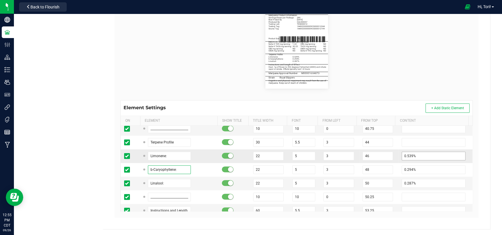
type input "b-Caryophyllene:"
click at [357, 153] on input "0.539%" at bounding box center [434, 155] width 64 height 9
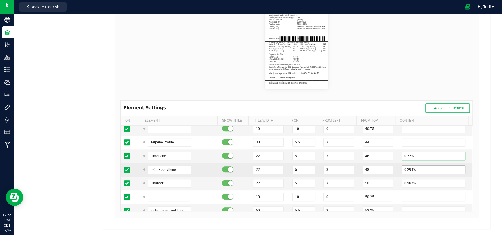
type input "0.77%"
click at [357, 153] on input "0.294%" at bounding box center [434, 169] width 64 height 9
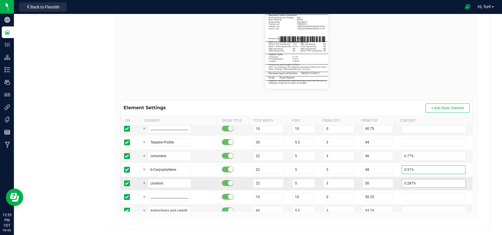
type input "0.51%"
click at [357, 153] on input "0.287%" at bounding box center [434, 183] width 64 height 9
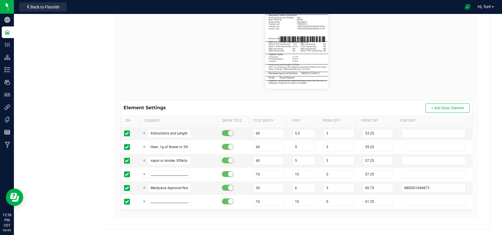
scroll to position [377, 0]
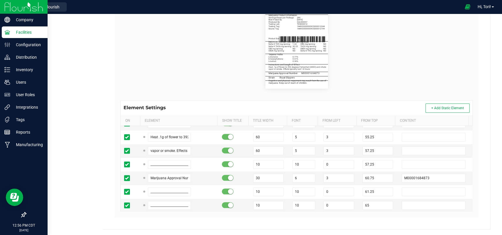
type input "0.36%"
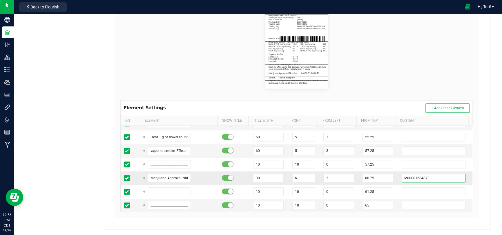
click at [357, 153] on input "M00001684873" at bounding box center [434, 177] width 64 height 9
paste input "963604"
type input "M00001963604"
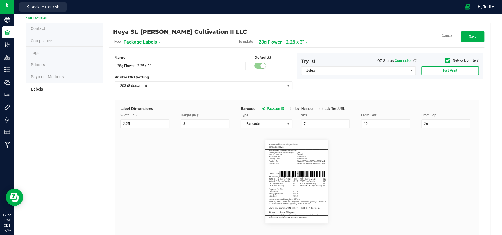
scroll to position [0, 0]
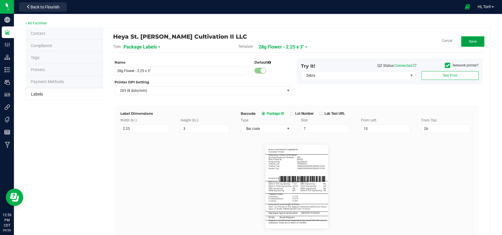
click at [357, 45] on button "Save" at bounding box center [472, 41] width 23 height 10
click at [308, 50] on span "28g Flower - 2.25 x 3"" at bounding box center [287, 47] width 45 height 10
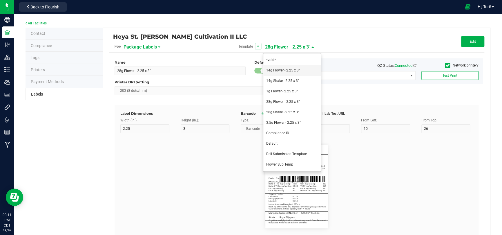
click at [301, 70] on li "14g Flower - 2.25 x 3"" at bounding box center [291, 70] width 57 height 10
type input "14g Flower - 2.25 x 3""
type input "Strain"
type input "10"
type input "6"
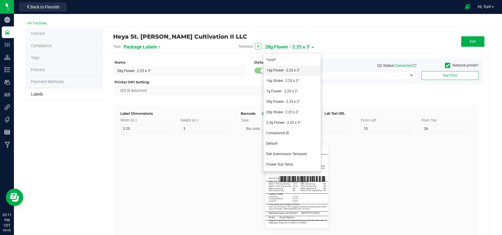
type input "64.75"
type input "Chem GEM"
type input "Active and Inactive Ingredients"
type input "60"
type input "5.5"
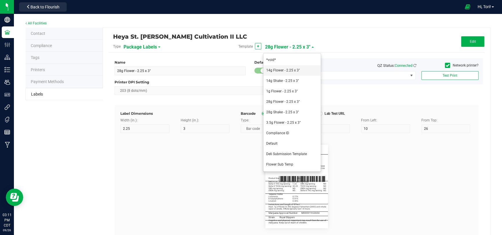
type input "3.25"
type input "Cannabis Flower"
type input "20"
type input "5.2"
type input "3"
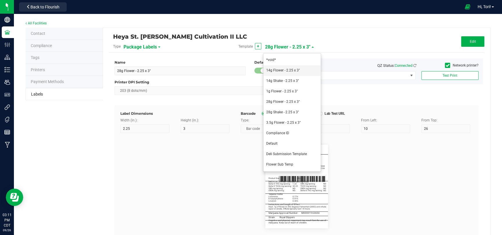
type input "5.25"
type input "_____________________________________"
type input "10"
type input "0"
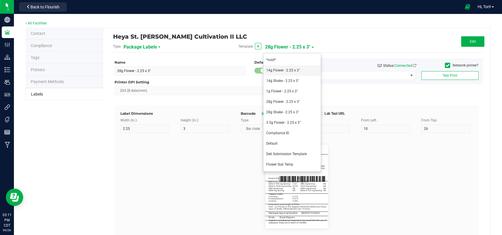
type input "5"
type input "Marijuana Product Information"
type input "60"
type input "5.5"
type input "8.5"
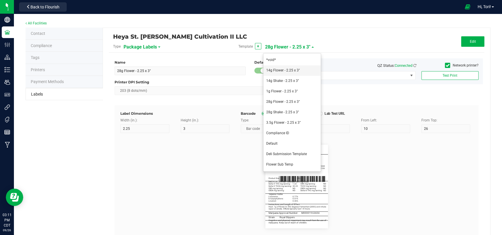
type input "Servings / Doses per Package:"
type input "10.5"
type input "140"
type input "Best if Used By:"
type input "12.5"
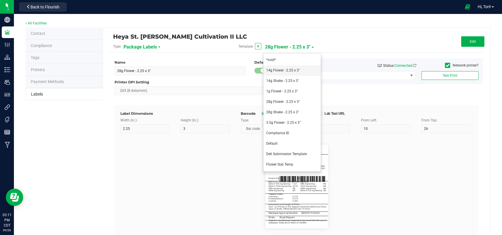
type input "09/17/2027"
type input "Produced By:"
type input "14.5"
type input "CUL000057"
type input "Testing Lab:"
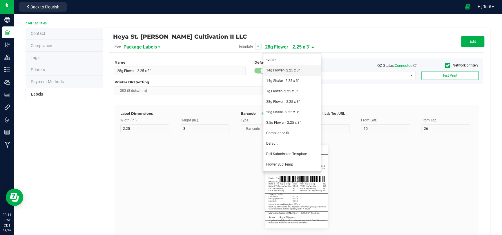
type input "16.5"
type input "TES000012"
type input "Testing Tag:"
type input "18.5"
type input "1A40C03000009C5000012245"
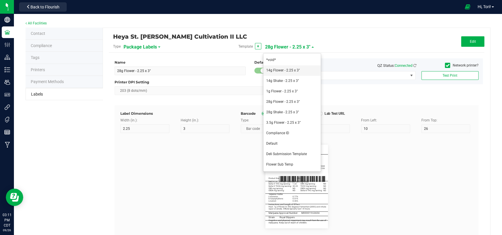
type input "Source Tag:"
type input "20.5"
type input "1A40C03000009C5000012200"
type input "Product Size:"
type input "26"
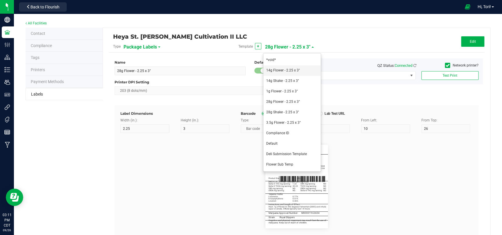
type input "5"
type input "3"
type input "14g"
type input "_____________________________________"
type input "10"
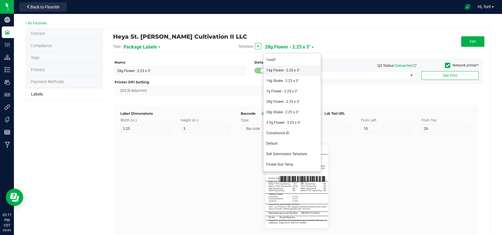
type input "10"
type input "0"
type input "29.5"
type input "Cannabinoid Profile Per Serving/Dose"
type input "60"
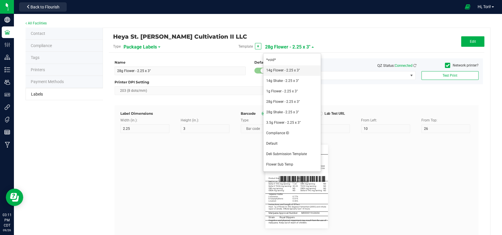
type input "5.5"
type input "32.5"
type input "Delta-9 THC mg/serving:"
type input "34.5"
type input "1.04"
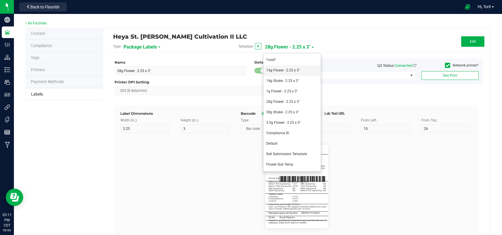
type input "Delta-9 THCA mg/serving:"
type input "36.5"
type input "26.00"
type input "CBD mg/serving:"
type input "38.5"
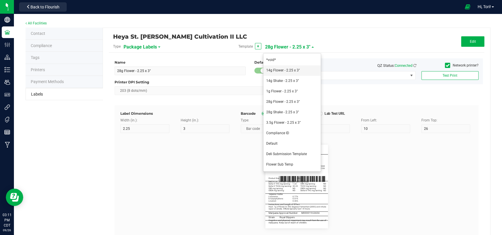
type input "CBDA mg/serving:"
type input "22"
type input "3"
type input "40.5"
type input "CBN mg/serving:"
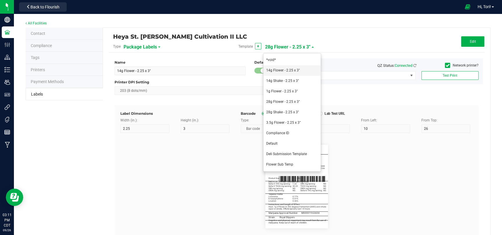
type input "34.5"
type input "THCV mg/serving:"
type input "36.5"
type input "CBDV mg/serving:"
type input "38.5"
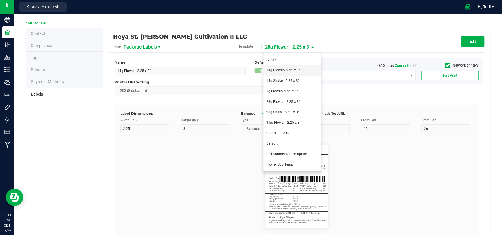
type input "Delta-8 THC mg/serving:"
type input "21"
type input "5"
type input "32"
type input "40.5"
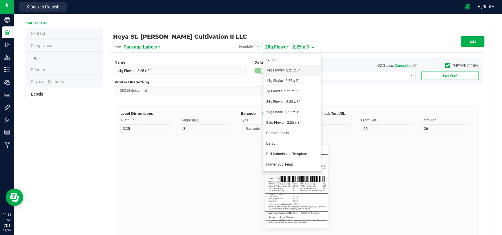
type input "ND"
type input "_____________________________________"
type input "10"
type input "0"
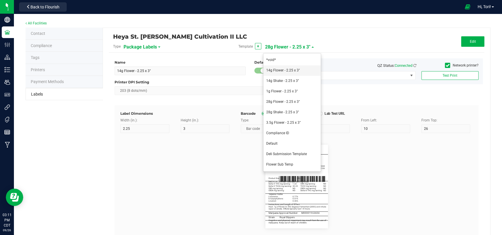
type input "40.75"
type input "Terpene Profile"
type input "30"
type input "5.5"
type input "44"
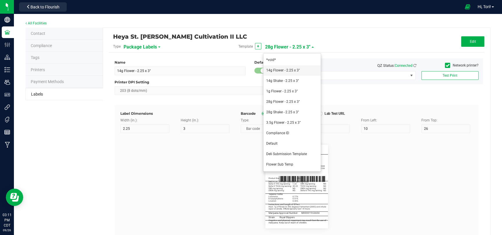
type input "Limonene:"
type input "46"
type input "0.85%"
type input "b-Caryophyllene:"
type input "48"
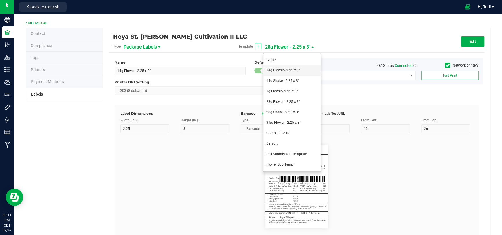
type input "0.60%"
type input "Linalool:"
type input "22"
type input "5"
type input "3"
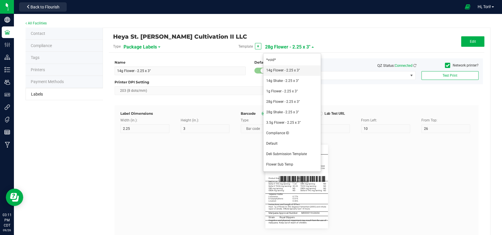
type input "50"
type input "0.39%"
type input "_____________________________________"
type input "10"
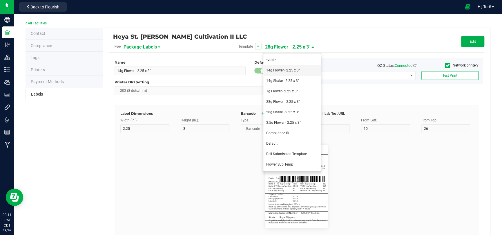
type input "0"
type input "50.25"
type input "Instructions and Length of Effect"
type input "5.5"
type input "53.25"
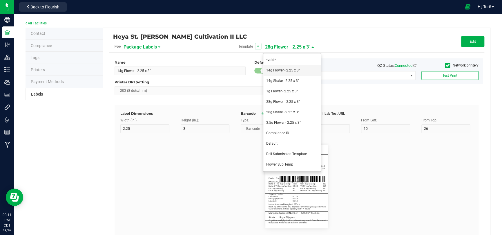
type input "Heat .1g of flower to 392 degrees Fahrenheit (200C) and inhale"
type input "55.25"
type input "vapor or smoke. Effects typically last 1-4 hours."
type input "60"
type input "5"
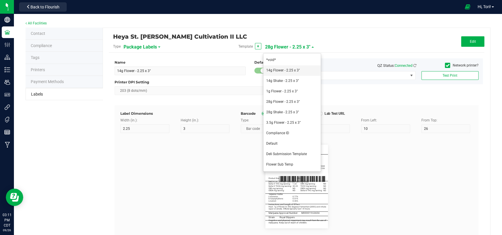
type input "3"
type input "_____________________________________"
type input "10"
type input "0"
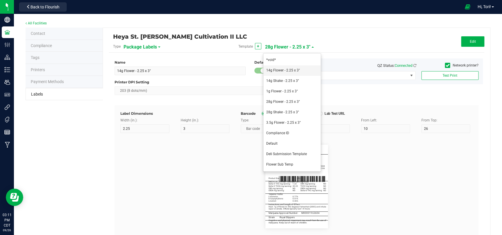
type input "57.25"
type input "Marijuana Approval Number:"
type input "30"
type input "6"
type input "3"
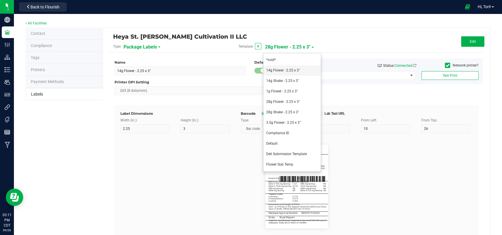
type input "60.75"
type input "M00001963504"
type input "_____________________________________"
type input "61.25"
type input "_____________________________________"
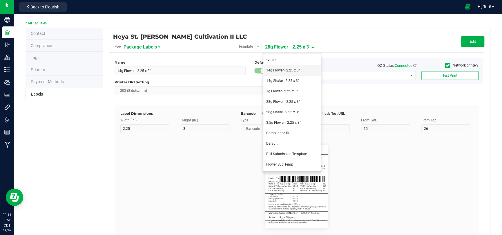
type input "10"
type input "0"
type input "65"
type input "69.75"
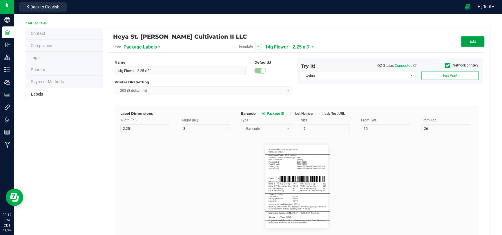
click at [472, 42] on button "Edit" at bounding box center [472, 41] width 23 height 10
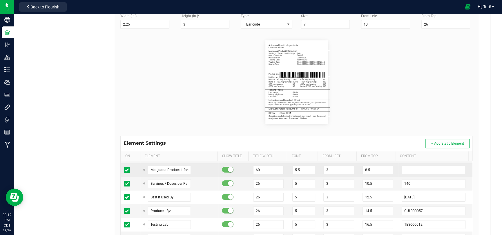
scroll to position [139, 0]
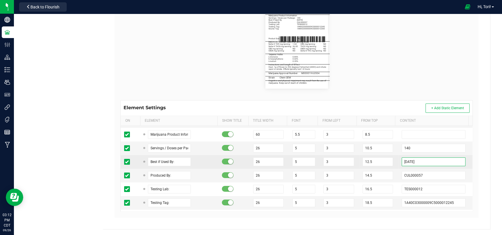
click at [434, 161] on input "09/17/2027" at bounding box center [434, 161] width 64 height 9
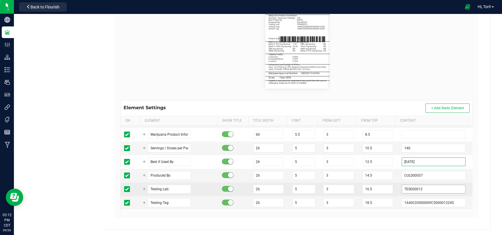
type input "03/05/2027"
click at [430, 186] on input "TES000012" at bounding box center [434, 188] width 64 height 9
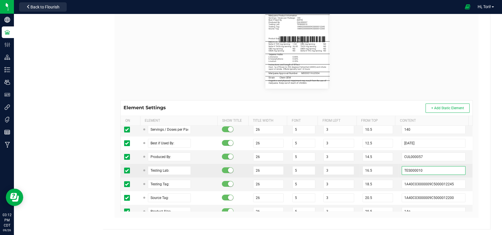
scroll to position [87, 0]
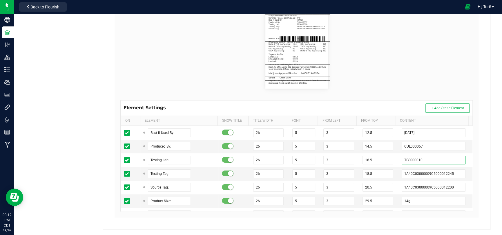
type input "TES000010"
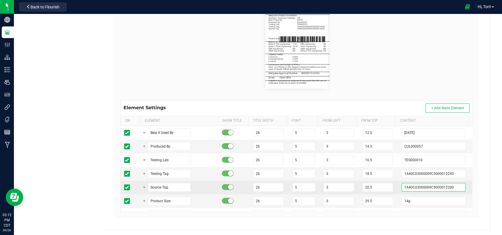
click at [440, 186] on input "1A40C03000009C5000012200" at bounding box center [434, 187] width 64 height 9
paste input "06994"
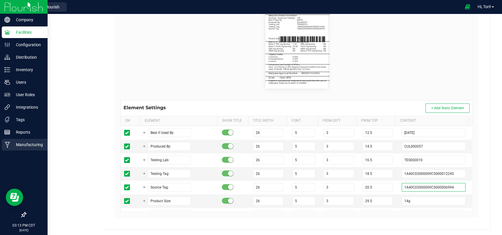
type input "1A40C03000009C5000006994"
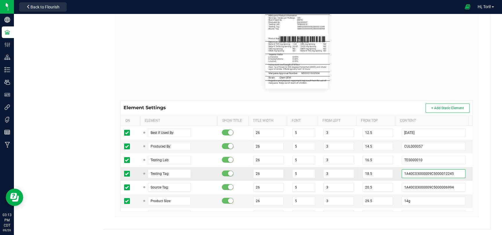
click at [446, 171] on input "1A40C03000009C5000012245" at bounding box center [434, 173] width 64 height 9
paste input "09730"
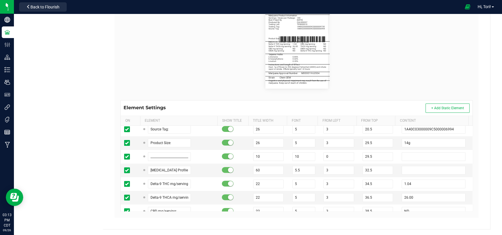
scroll to position [174, 0]
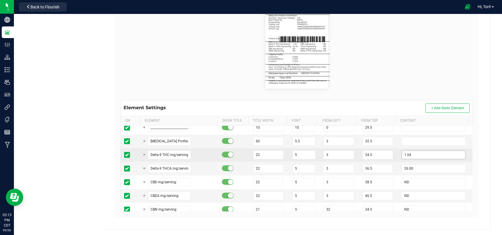
type input "1A40C03000009C5000009730"
click at [422, 151] on input "1.04" at bounding box center [434, 154] width 64 height 9
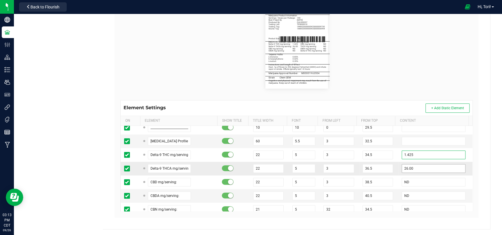
type input "1.425"
drag, startPoint x: 421, startPoint y: 165, endPoint x: 387, endPoint y: 165, distance: 33.6
click at [387, 165] on tr "Delta-9 THCA mg/serving: 22 5 3 36.5 26.00" at bounding box center [297, 168] width 352 height 14
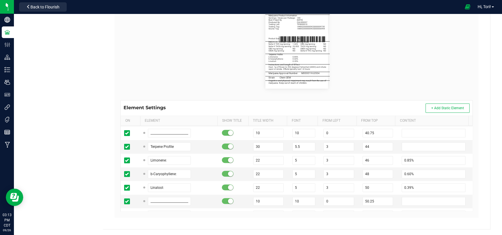
scroll to position [319, 0]
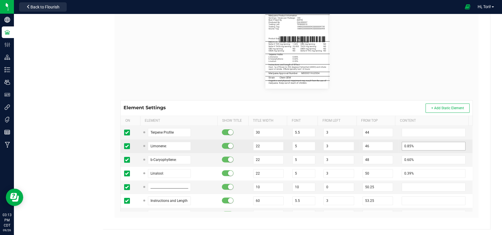
type input "25.003"
click at [413, 145] on input "0.85%" at bounding box center [434, 145] width 64 height 9
type input "0.%"
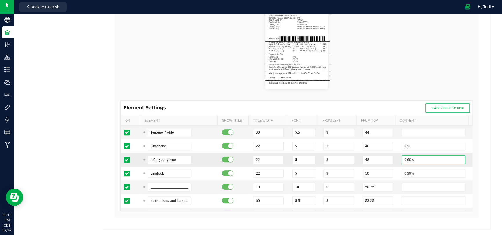
click at [416, 159] on input "0.60%" at bounding box center [434, 159] width 64 height 9
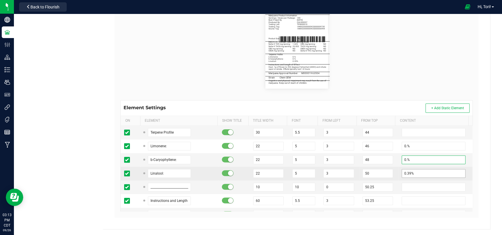
type input "0.%"
click at [416, 170] on input "0.39%" at bounding box center [434, 173] width 64 height 9
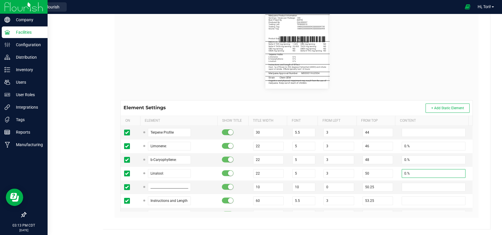
type input "0.%"
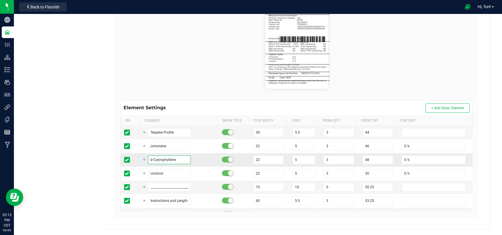
drag, startPoint x: 132, startPoint y: 157, endPoint x: 128, endPoint y: 157, distance: 4.1
click at [127, 156] on tr "b-Caryophyllene: 22 5 3 48 0.%" at bounding box center [297, 160] width 352 height 14
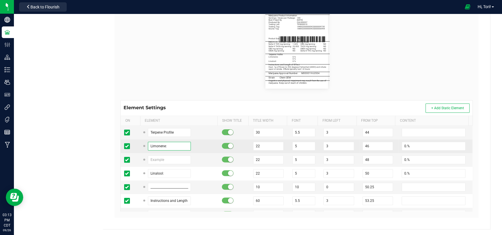
click at [173, 147] on input "Limonene:" at bounding box center [169, 145] width 43 height 9
paste input "b-Caryophyll"
type input "b-Caryophyllene:"
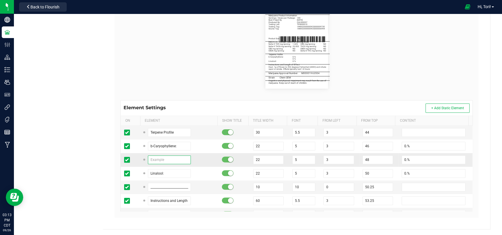
click at [173, 156] on input "text" at bounding box center [169, 159] width 43 height 9
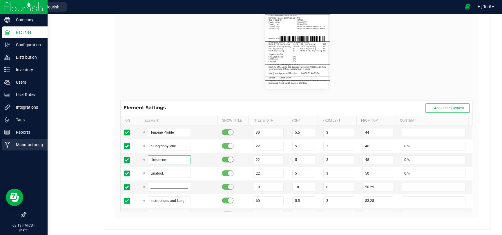
type input "Limonene:"
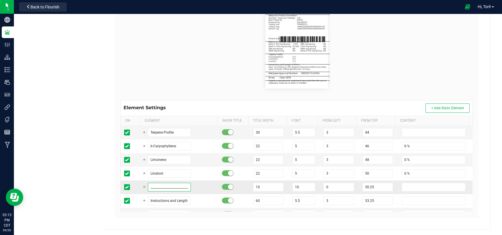
click at [176, 184] on input "_____________________________________" at bounding box center [169, 186] width 43 height 9
click at [184, 186] on input "_____________________________________" at bounding box center [169, 186] width 43 height 9
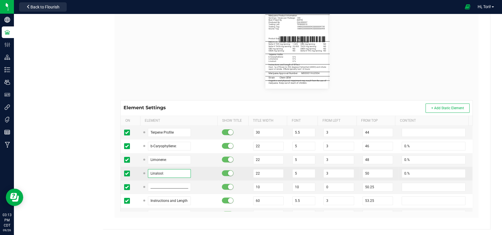
click at [180, 176] on input "Linalool:" at bounding box center [169, 173] width 43 height 9
type input "L"
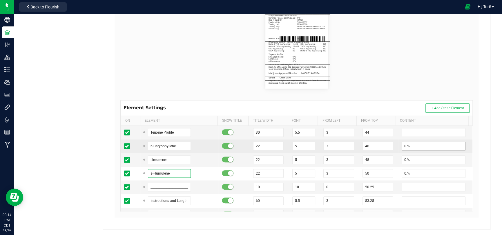
type input "a-Humulene"
click at [409, 147] on input "0.%" at bounding box center [434, 145] width 64 height 9
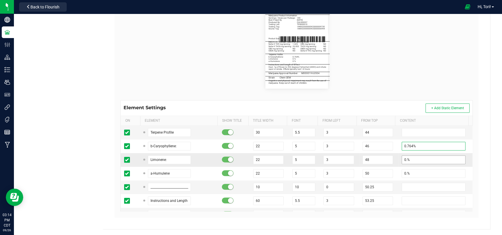
type input "0.764%"
click at [414, 158] on input "0.%" at bounding box center [434, 159] width 64 height 9
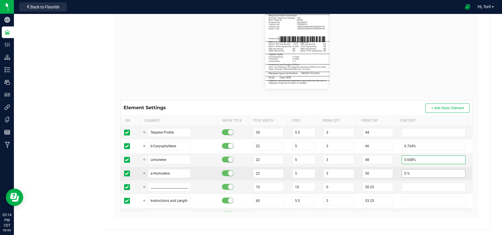
type input "0.608%"
click at [419, 172] on input "0.%" at bounding box center [434, 173] width 64 height 9
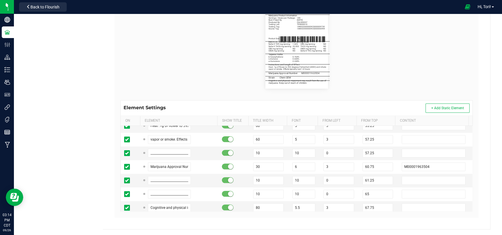
scroll to position [406, 0]
type input "0.228%"
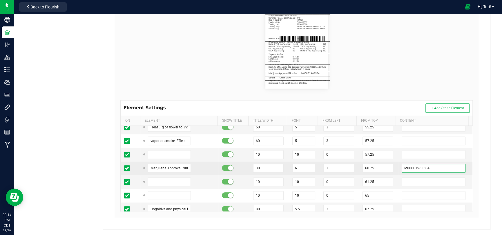
click at [419, 164] on input "M00001963504" at bounding box center [434, 168] width 64 height 9
paste input "684518"
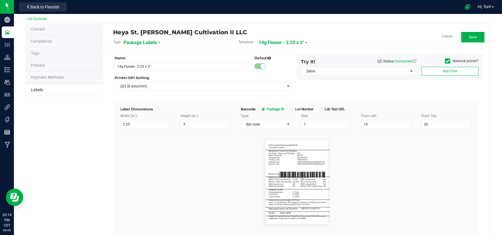
scroll to position [0, 0]
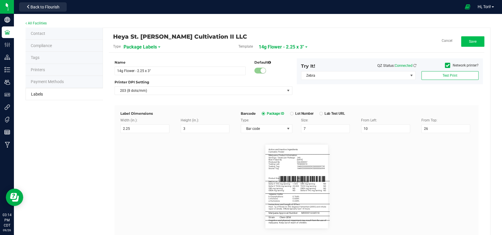
type input "M00001684518"
click at [475, 40] on button "Save" at bounding box center [472, 41] width 23 height 10
click at [63, 5] on button "Back to Flourish" at bounding box center [43, 6] width 48 height 9
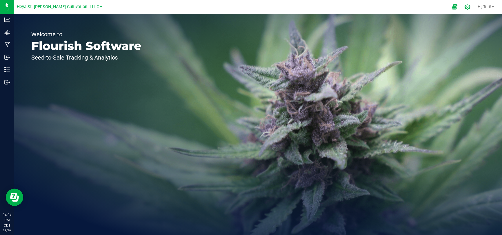
click at [466, 9] on icon at bounding box center [467, 7] width 6 height 6
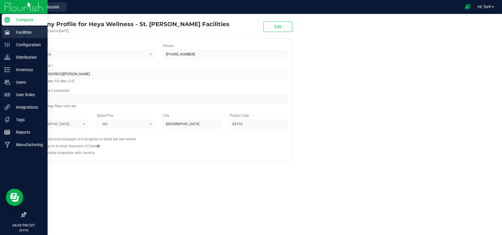
click at [13, 31] on p "Facilities" at bounding box center [27, 32] width 35 height 7
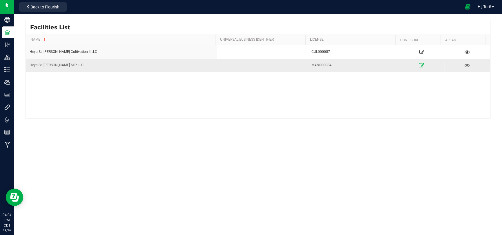
click at [419, 64] on icon at bounding box center [422, 65] width 6 height 4
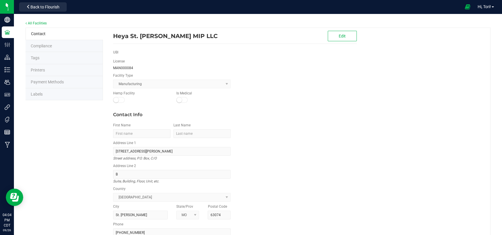
click at [82, 94] on li "Labels" at bounding box center [64, 94] width 77 height 12
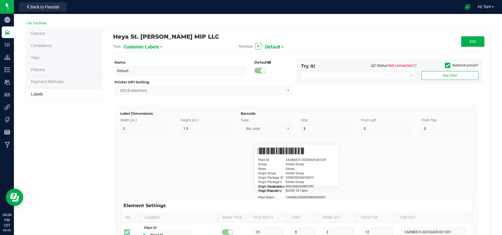
type input "2.25"
type input "1.25"
type input "20"
type input "5"
type input "Customer"
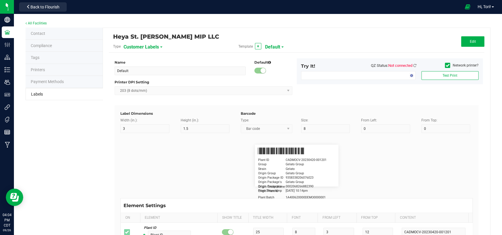
type input "15"
type input "5"
type input "Firstname Lastname"
type input "Product"
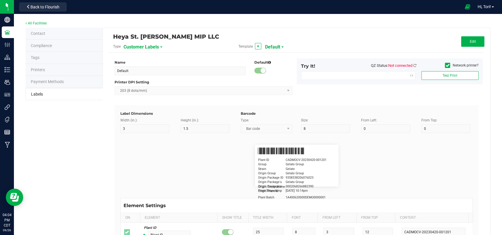
type input "15"
type input "5"
type input "10"
type input "GSC Oil Tincture"
type input "Qty"
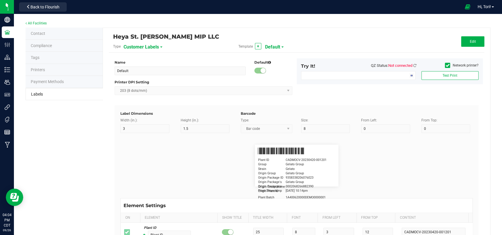
type input "5"
type input "15"
type input "3 ea"
type input "Physician"
type input "15"
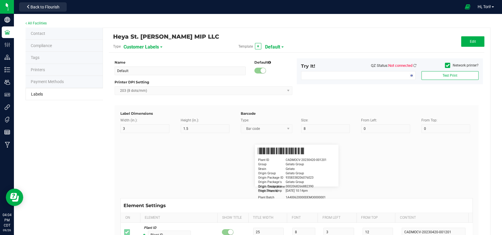
type input "5"
type input "Docfirst Doclast, MD."
type input "Order Date"
type input "15"
type input "5"
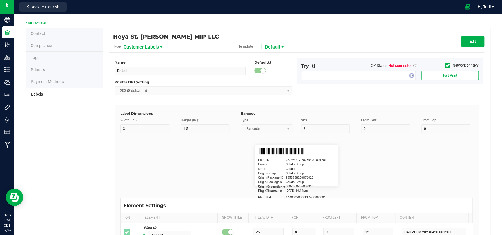
type input "25"
type input "4/20/2019 1:17 pm"
type input "Package ID"
type input "15"
type input "5"
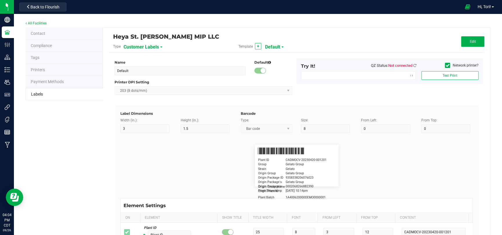
type input "10"
type input "CADMODS-20230420-096"
type input "Lot Number"
type input "15"
type input "5"
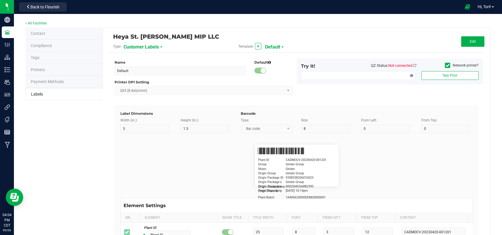
type input "10"
type input "LOTPXGDP-0912"
type input "Warning"
type input "15"
type input "5"
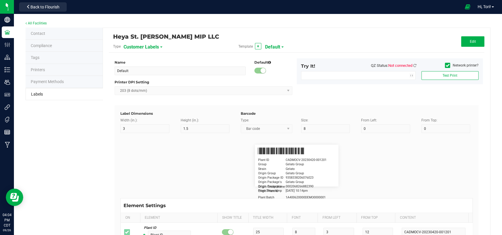
type input "30"
type input "Type Warning Here"
type input "Brand"
type input "15"
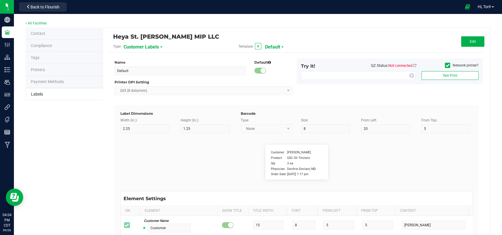
click at [137, 46] on span "Customer Labels" at bounding box center [141, 47] width 35 height 10
click at [139, 81] on span "Package Labels" at bounding box center [138, 81] width 25 height 4
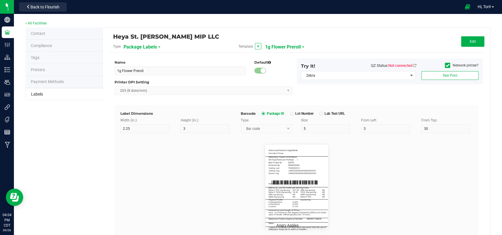
click at [274, 46] on span "1g Flower Preroll" at bounding box center [283, 47] width 36 height 10
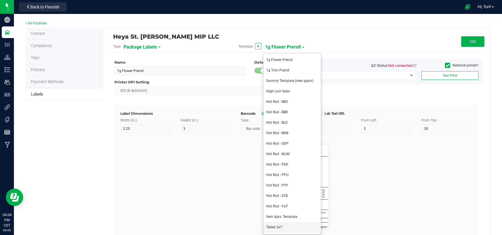
click at [276, 222] on li "Tester 2x1"" at bounding box center [291, 227] width 57 height 10
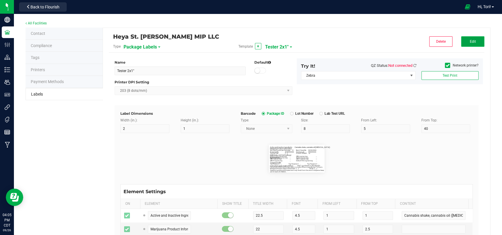
click at [472, 44] on button "Edit" at bounding box center [472, 41] width 23 height 10
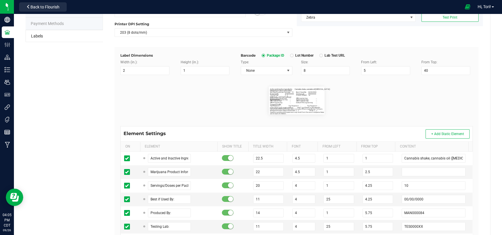
scroll to position [116, 0]
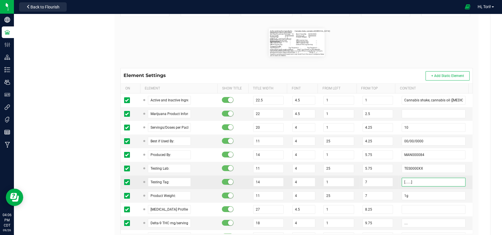
click at [424, 179] on input "[.......]" at bounding box center [434, 181] width 64 height 9
paste input "1A40C030000009CD000009955"
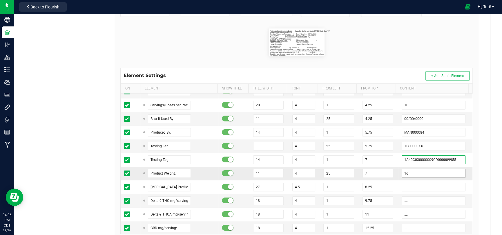
scroll to position [29, 0]
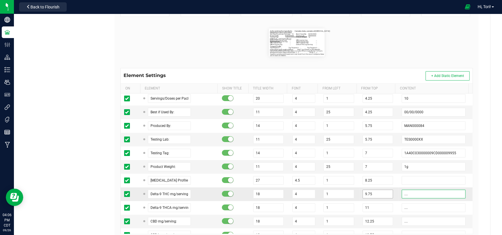
drag, startPoint x: 407, startPoint y: 194, endPoint x: 384, endPoint y: 193, distance: 22.9
click at [384, 193] on tr "Delta-9 THC mg/serving: 18 4 1 9.75 ...." at bounding box center [297, 194] width 352 height 14
click at [407, 187] on td "...." at bounding box center [435, 194] width 74 height 14
click at [406, 192] on input "...." at bounding box center [434, 193] width 64 height 9
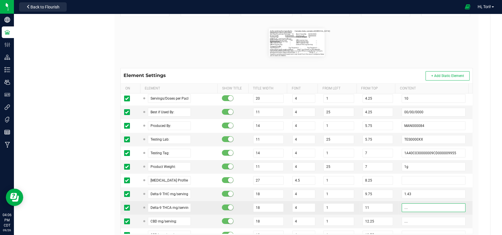
click at [404, 209] on input "...." at bounding box center [434, 207] width 64 height 9
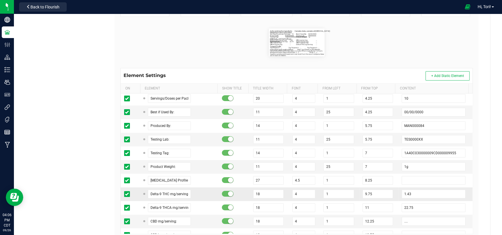
click at [398, 199] on td "1.43" at bounding box center [435, 194] width 74 height 14
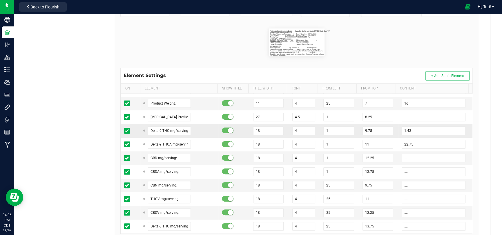
scroll to position [116, 0]
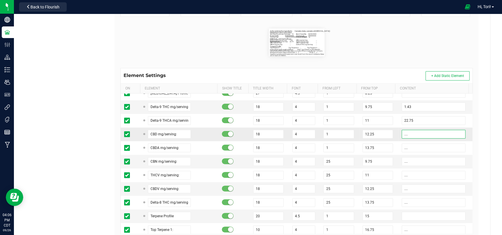
click at [405, 130] on input "...." at bounding box center [434, 134] width 64 height 9
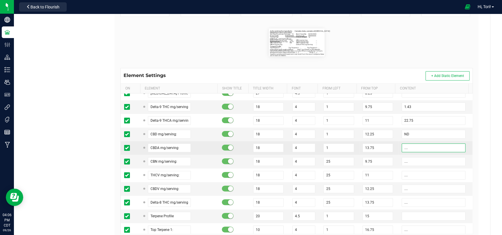
click at [406, 145] on input "...." at bounding box center [434, 147] width 64 height 9
paste input "ND"
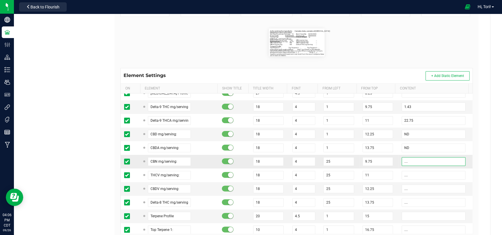
click at [406, 158] on input "...." at bounding box center [434, 161] width 64 height 9
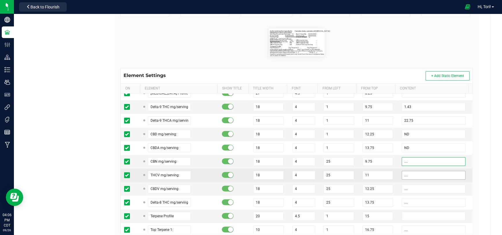
paste input "ND"
click at [404, 177] on input "...." at bounding box center [434, 174] width 64 height 9
paste input "ND"
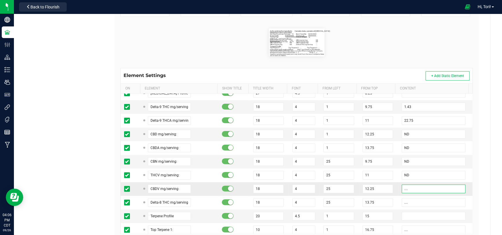
click at [404, 186] on input "...." at bounding box center [434, 188] width 64 height 9
paste input "ND"
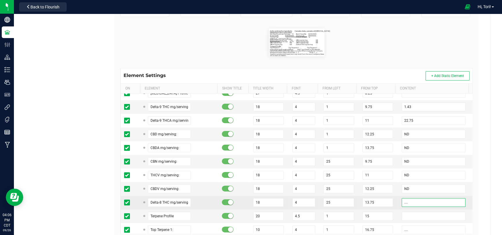
click at [402, 200] on input "...." at bounding box center [434, 202] width 64 height 9
paste input "ND"
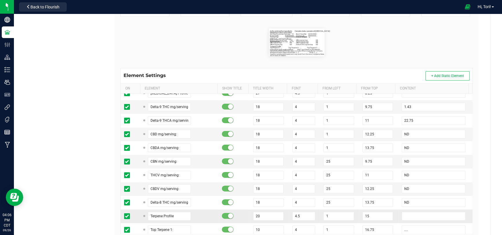
click at [398, 211] on td at bounding box center [435, 216] width 74 height 14
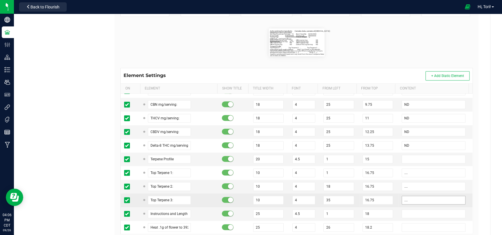
scroll to position [174, 0]
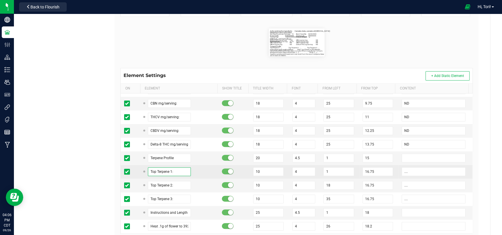
click at [169, 169] on input "Top Terpene 1:" at bounding box center [169, 171] width 43 height 9
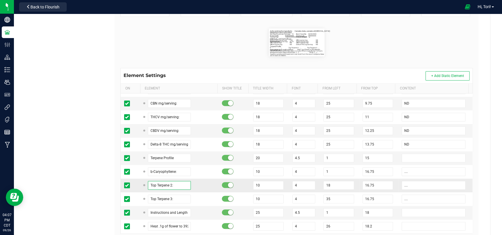
click at [168, 184] on input "Top Terpene 2:" at bounding box center [169, 185] width 43 height 9
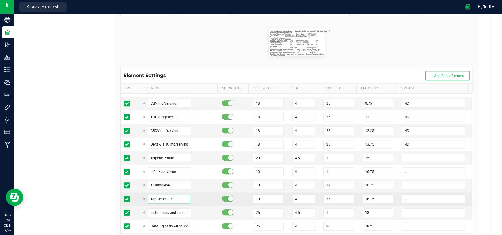
click at [166, 195] on input "Top Terpene 3:" at bounding box center [169, 198] width 43 height 9
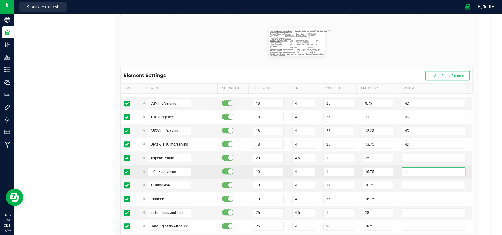
click at [447, 168] on input "...." at bounding box center [434, 171] width 64 height 9
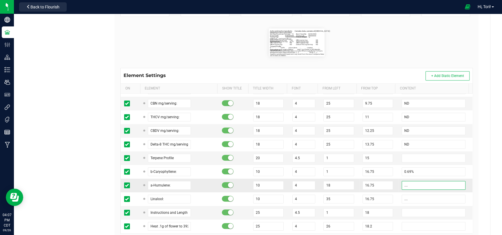
click at [433, 183] on input "...." at bounding box center [434, 185] width 64 height 9
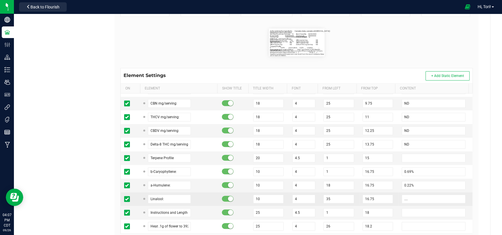
click at [427, 193] on td "...." at bounding box center [435, 199] width 74 height 14
click at [426, 196] on input "...." at bounding box center [434, 198] width 64 height 9
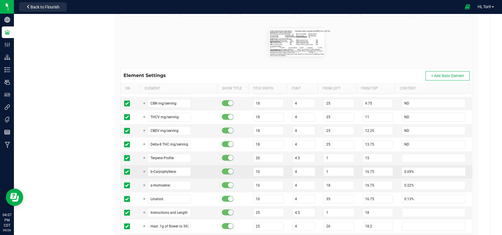
click at [398, 174] on td "0.69%" at bounding box center [435, 172] width 74 height 14
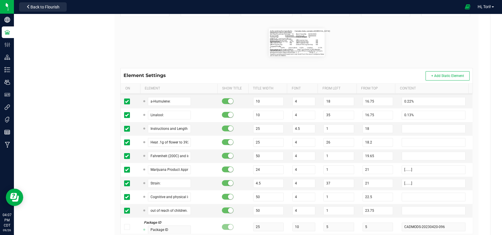
scroll to position [261, 0]
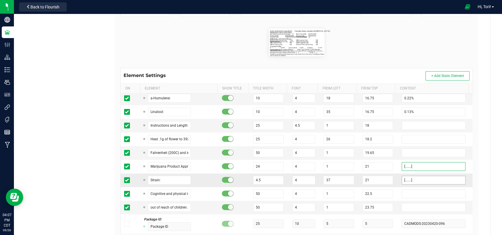
drag, startPoint x: 420, startPoint y: 166, endPoint x: 411, endPoint y: 175, distance: 11.9
click at [420, 166] on input "[.......]" at bounding box center [434, 166] width 64 height 9
paste input "M00001684518"
click at [410, 177] on input "[.......]" at bounding box center [434, 179] width 64 height 9
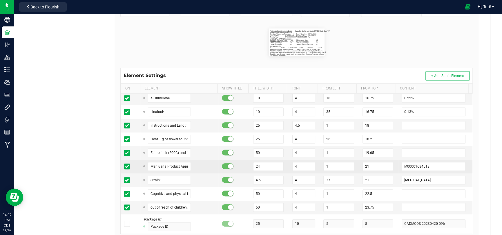
click at [398, 165] on td "M00001684518" at bounding box center [435, 166] width 74 height 14
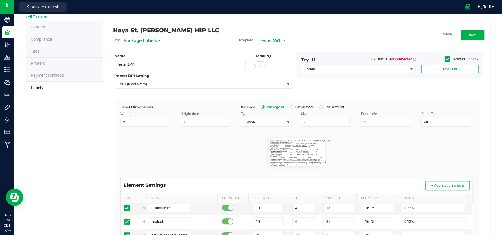
scroll to position [0, 0]
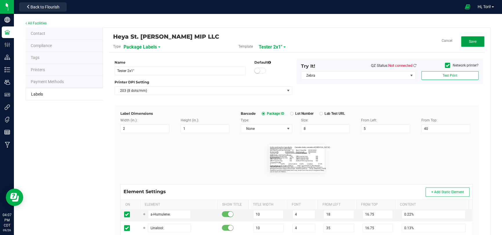
click at [461, 42] on button "Save" at bounding box center [472, 41] width 23 height 10
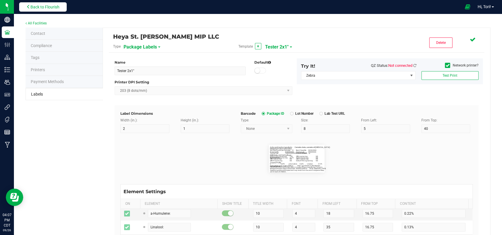
click at [39, 5] on span "Back to Flourish" at bounding box center [44, 7] width 29 height 5
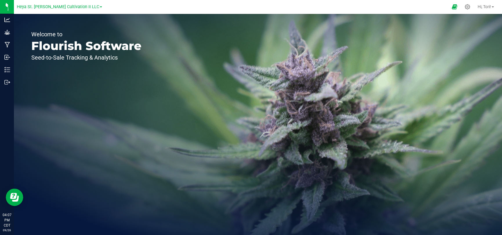
click at [46, 4] on link "Heya St. [PERSON_NAME] Cultivation II LLC" at bounding box center [59, 7] width 85 height 6
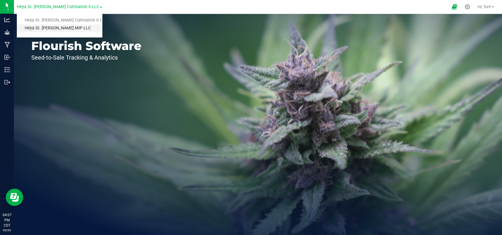
click at [47, 30] on link "Heya St. Ann MIP LLC" at bounding box center [59, 28] width 85 height 8
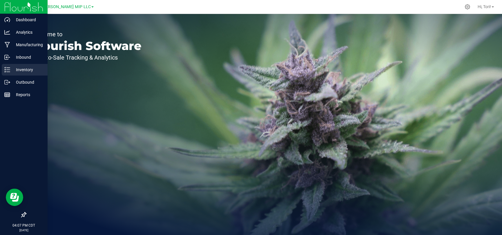
click at [10, 69] on p "Inventory" at bounding box center [27, 69] width 35 height 7
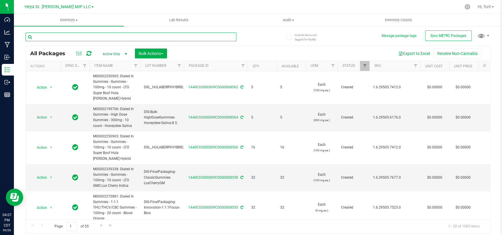
click at [81, 37] on input "text" at bounding box center [131, 36] width 211 height 9
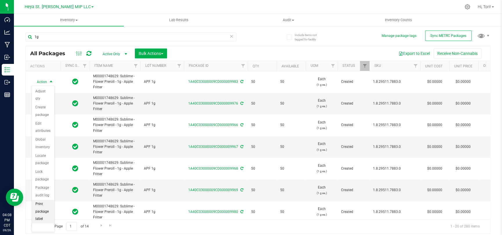
click at [38, 206] on li "Print package label" at bounding box center [43, 210] width 23 height 23
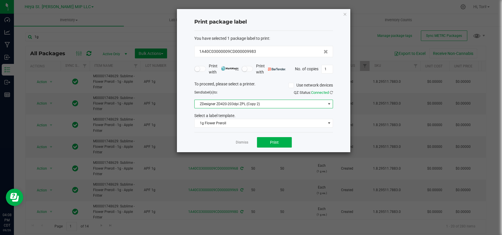
click at [282, 105] on span "ZDesigner ZD420-203dpi ZPL (Copy 2)" at bounding box center [260, 104] width 131 height 8
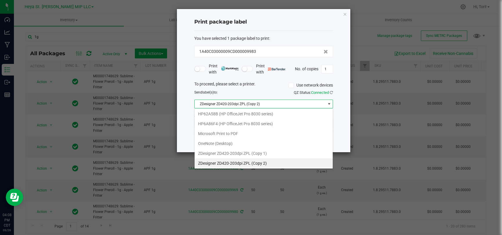
scroll to position [8, 139]
click at [282, 105] on span "ZDesigner ZD420-203dpi ZPL (Copy 2)" at bounding box center [260, 104] width 131 height 8
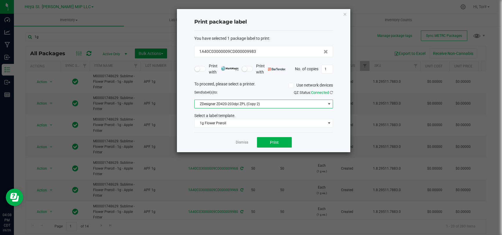
click at [267, 128] on div "You have selected 1 package label to print : 1A40C03000009CD000009983 Print wit…" at bounding box center [263, 81] width 139 height 101
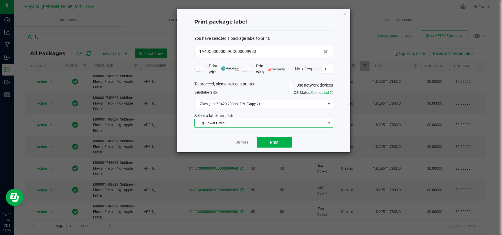
click at [268, 123] on span "1g Flower Preroll" at bounding box center [260, 123] width 131 height 8
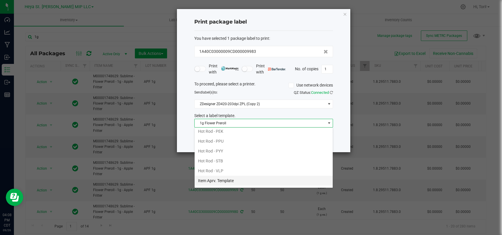
scroll to position [108, 0]
click at [237, 181] on li "Tester 2x1"" at bounding box center [264, 183] width 138 height 10
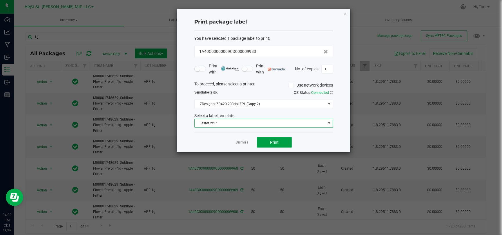
click at [278, 142] on span "Print" at bounding box center [274, 142] width 9 height 5
click at [281, 143] on button "Print" at bounding box center [274, 142] width 35 height 10
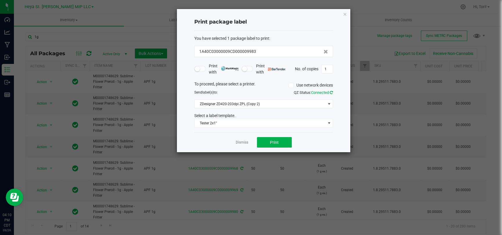
click at [330, 90] on icon at bounding box center [331, 92] width 3 height 4
click at [255, 143] on div "Dismiss Print" at bounding box center [263, 142] width 139 height 20
click at [259, 142] on button "Print" at bounding box center [274, 142] width 35 height 10
click at [267, 139] on button "Print" at bounding box center [274, 142] width 35 height 10
click at [275, 142] on span "Print" at bounding box center [274, 142] width 9 height 5
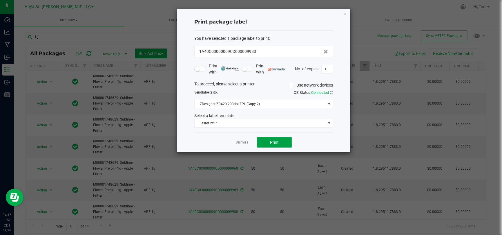
click at [284, 139] on button "Print" at bounding box center [274, 142] width 35 height 10
click at [279, 139] on button "Print" at bounding box center [274, 142] width 35 height 10
click at [279, 141] on button "Print" at bounding box center [274, 142] width 35 height 10
click at [286, 141] on button "Print" at bounding box center [274, 142] width 35 height 10
click at [276, 141] on span "Print" at bounding box center [274, 142] width 9 height 5
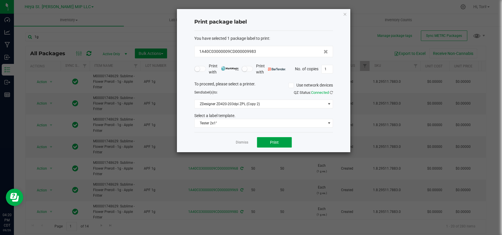
click at [284, 142] on button "Print" at bounding box center [274, 142] width 35 height 10
